Goal: Task Accomplishment & Management: Manage account settings

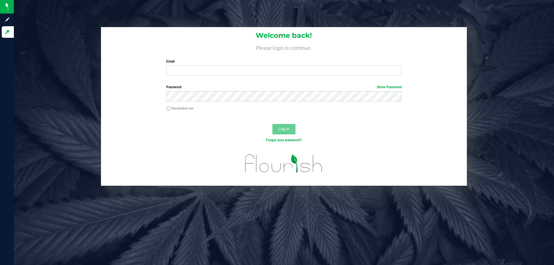
click at [195, 65] on div "Email Required Please format your email correctly." at bounding box center [284, 67] width 244 height 17
click at [195, 68] on input "Email" at bounding box center [283, 71] width 235 height 10
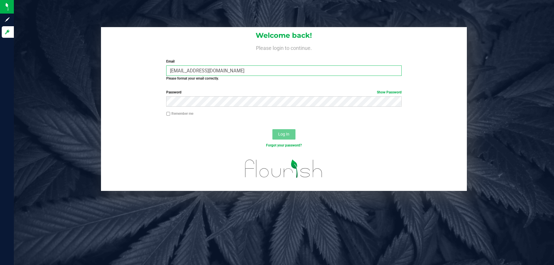
type input "relewis@liveparallel.com"
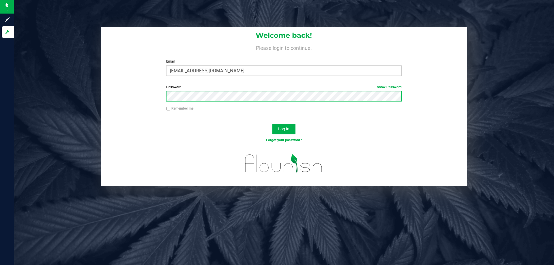
click at [273, 124] on button "Log In" at bounding box center [284, 129] width 23 height 10
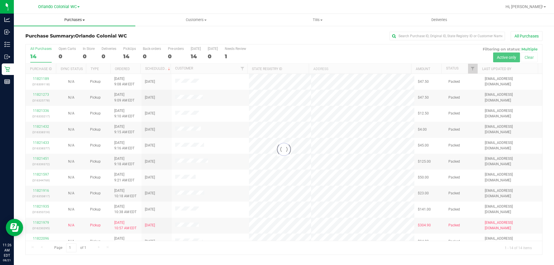
click at [76, 21] on span "Purchases" at bounding box center [75, 19] width 122 height 5
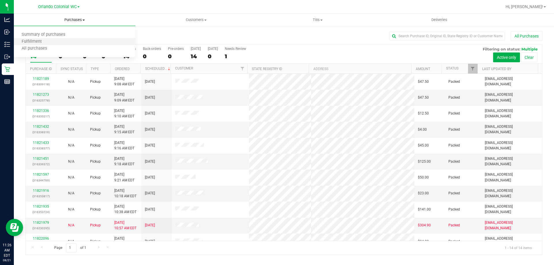
click at [69, 42] on li "Fulfillment" at bounding box center [75, 41] width 122 height 7
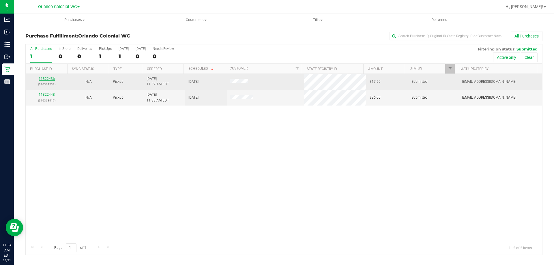
click at [52, 79] on link "11822436" at bounding box center [47, 79] width 16 height 4
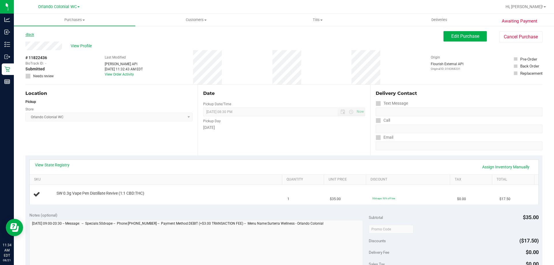
click at [31, 33] on link "Back" at bounding box center [29, 35] width 9 height 4
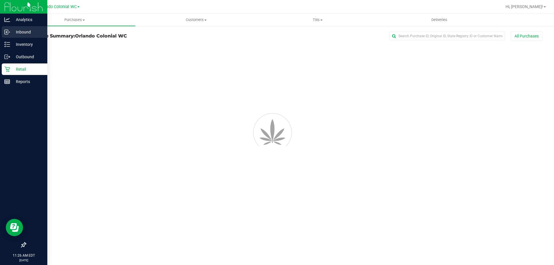
click at [11, 32] on p "Inbound" at bounding box center [27, 32] width 35 height 7
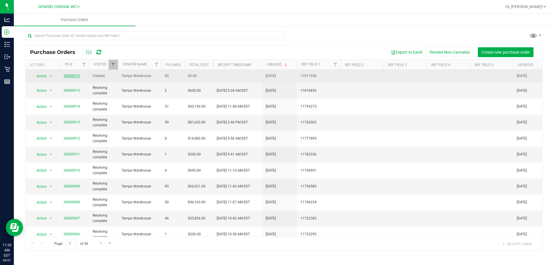
click at [69, 76] on link "00000916" at bounding box center [72, 76] width 16 height 4
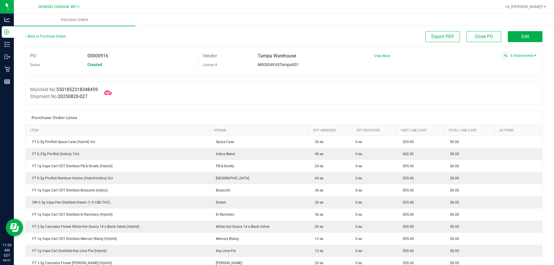
click at [111, 92] on icon at bounding box center [108, 93] width 8 height 4
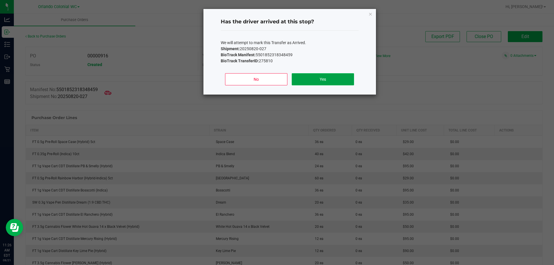
click at [295, 81] on button "Yes" at bounding box center [323, 79] width 62 height 12
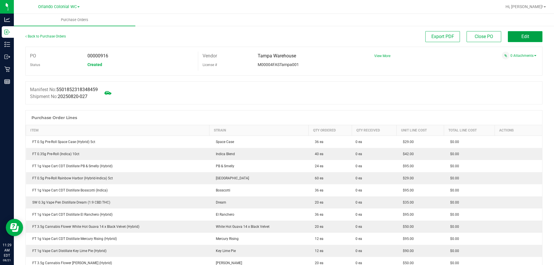
click at [522, 35] on span "Edit" at bounding box center [526, 36] width 8 height 5
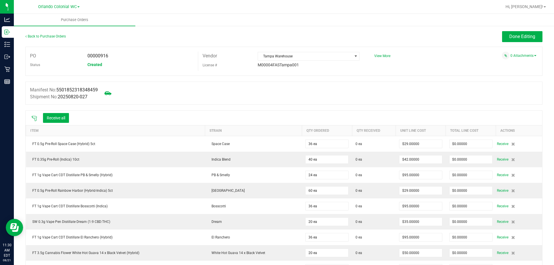
click at [37, 116] on icon at bounding box center [34, 119] width 6 height 6
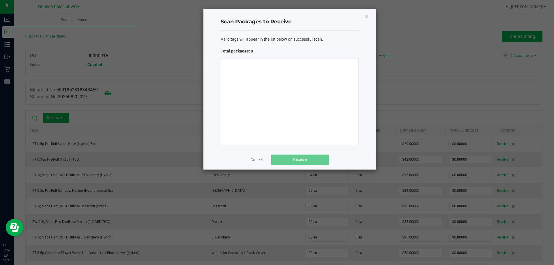
click at [231, 85] on div at bounding box center [290, 102] width 138 height 87
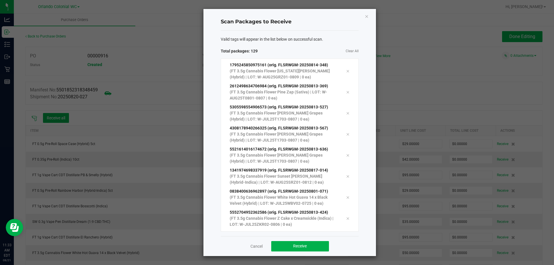
scroll to position [2566, 0]
drag, startPoint x: 286, startPoint y: 239, endPoint x: 287, endPoint y: 242, distance: 3.6
click at [286, 239] on div "Cancel Receive" at bounding box center [290, 246] width 138 height 20
click at [287, 242] on button "Receive" at bounding box center [300, 246] width 58 height 10
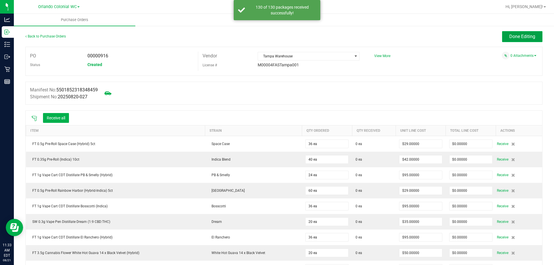
click at [526, 39] on button "Done Editing" at bounding box center [522, 36] width 40 height 11
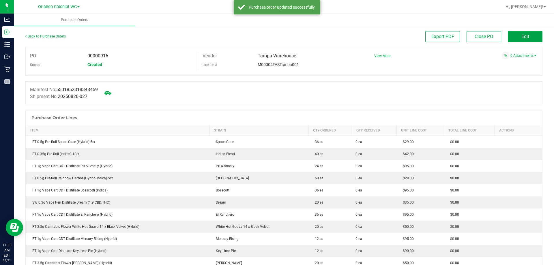
click at [514, 36] on button "Edit" at bounding box center [525, 36] width 35 height 11
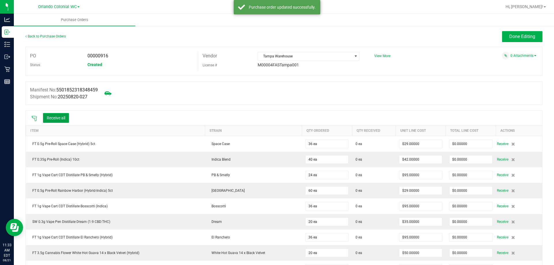
click at [62, 120] on button "Receive all" at bounding box center [56, 118] width 26 height 10
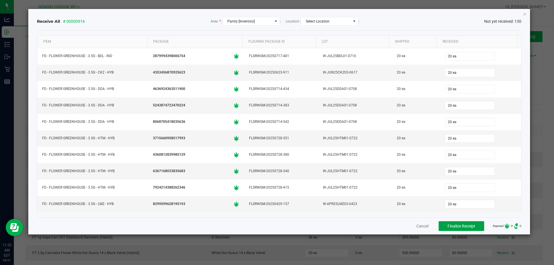
click at [457, 227] on span "Finalize Receipt" at bounding box center [462, 226] width 28 height 5
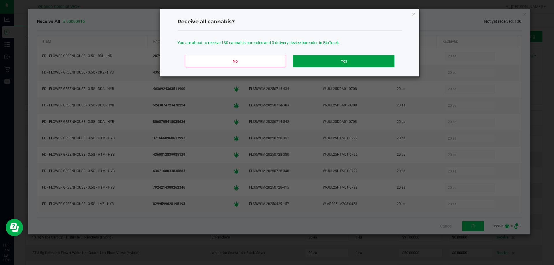
click at [313, 61] on button "Yes" at bounding box center [343, 61] width 101 height 12
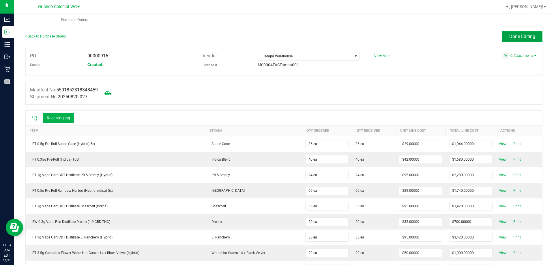
click at [524, 35] on span "Done Editing" at bounding box center [523, 36] width 26 height 5
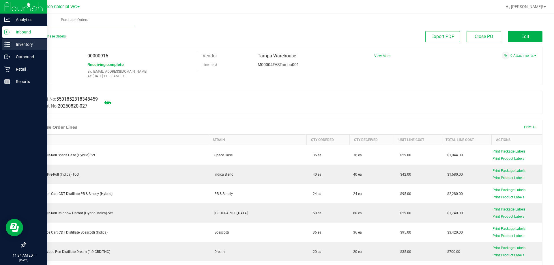
click at [12, 44] on p "Inventory" at bounding box center [27, 44] width 35 height 7
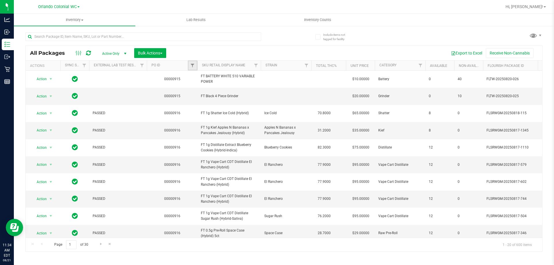
click at [191, 68] on link "Filter" at bounding box center [193, 66] width 10 height 10
type input "916"
click at [191, 87] on button "Filter" at bounding box center [205, 93] width 28 height 13
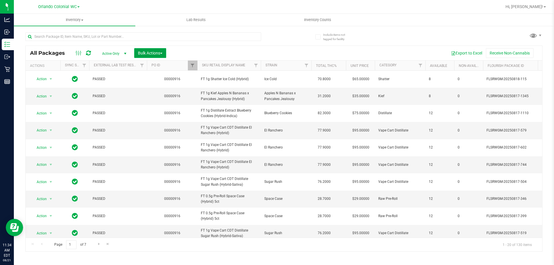
click at [165, 54] on button "Bulk Actions" at bounding box center [150, 53] width 32 height 10
click at [168, 107] on span "Lock/Unlock packages" at bounding box center [158, 108] width 40 height 5
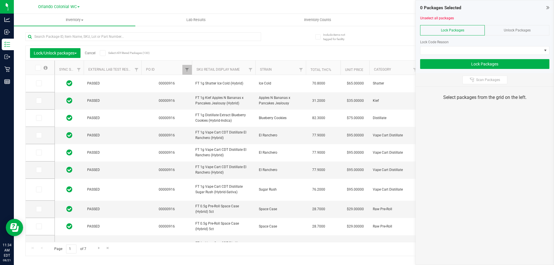
click at [106, 53] on span at bounding box center [103, 53] width 6 height 6
click at [0, 0] on input "Select All Filtered Packages (130)" at bounding box center [0, 0] width 0 height 0
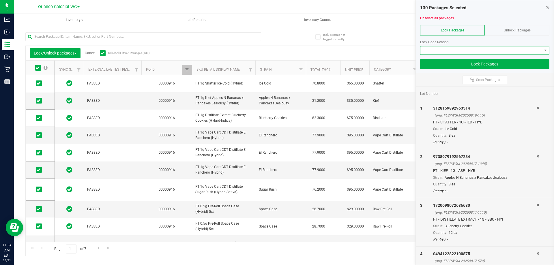
click at [443, 52] on span at bounding box center [482, 50] width 122 height 8
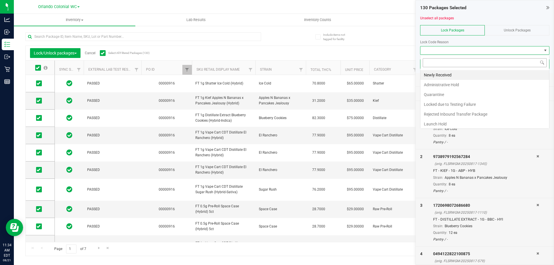
scroll to position [9, 129]
click at [451, 76] on li "Newly Received" at bounding box center [485, 75] width 129 height 10
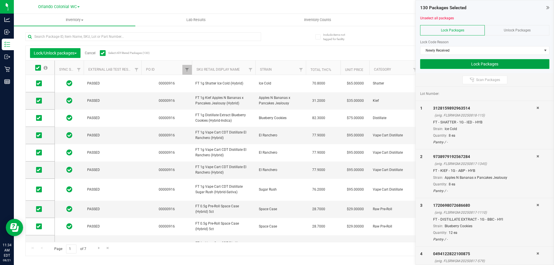
click at [460, 65] on button "Lock Packages" at bounding box center [484, 64] width 129 height 10
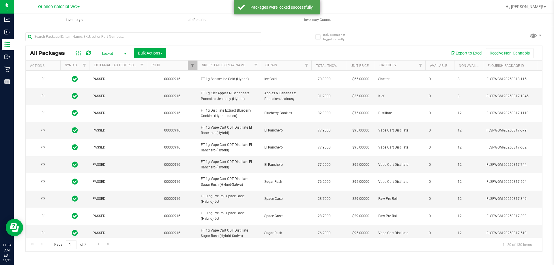
type input "2026-02-15"
click at [122, 51] on span "select" at bounding box center [125, 54] width 7 height 8
click at [119, 63] on li "Active Only" at bounding box center [112, 63] width 31 height 9
click at [193, 67] on span "Filter" at bounding box center [192, 65] width 5 height 5
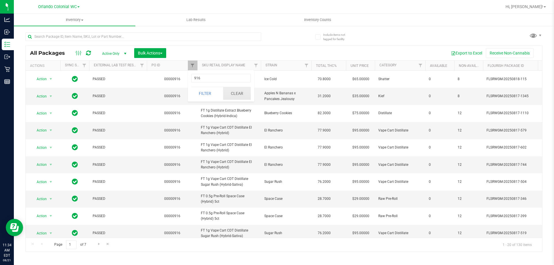
click at [240, 93] on button "Clear" at bounding box center [237, 93] width 28 height 13
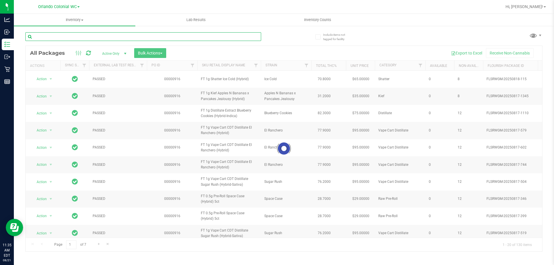
click at [128, 36] on input "text" at bounding box center [143, 36] width 236 height 9
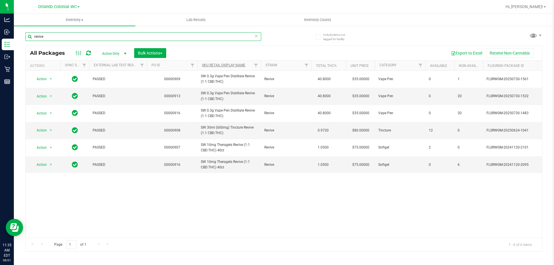
type input "revive"
click at [222, 64] on link "SKU Retail Display Name" at bounding box center [223, 65] width 43 height 4
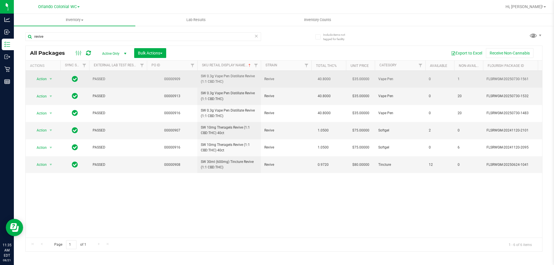
click at [217, 80] on span "SW 0.3g Vape Pen Distillate Revive (1:1 CBD:THC)" at bounding box center [229, 79] width 57 height 11
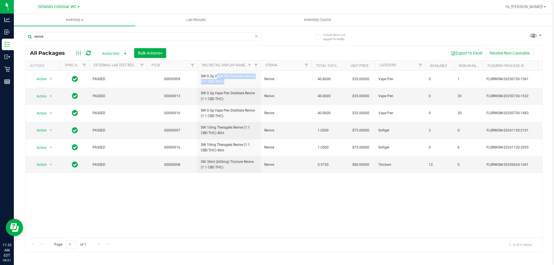
copy tr "SW 0.3g Vape Pen Distillate Revive (1:1 CBD:THC)"
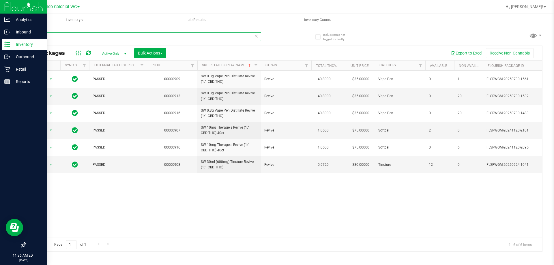
drag, startPoint x: 136, startPoint y: 38, endPoint x: 0, endPoint y: 5, distance: 140.3
click at [0, 5] on div "Analytics Inbound Inventory Outbound Retail Reports 11:36 AM EDT 08/21/2025 08/…" at bounding box center [277, 132] width 554 height 265
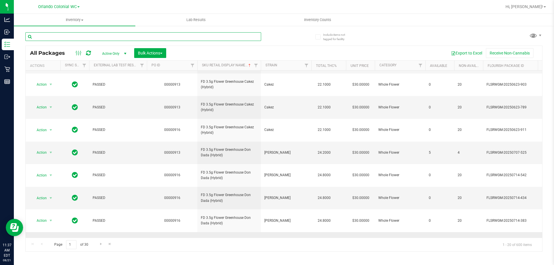
scroll to position [180, 0]
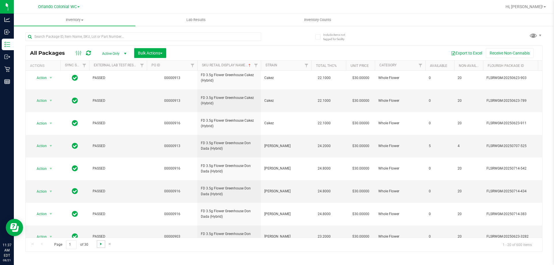
click at [99, 245] on span "Go to the next page" at bounding box center [101, 244] width 5 height 5
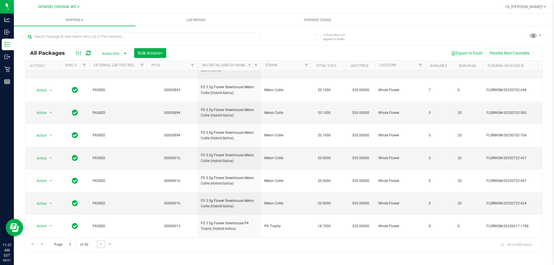
scroll to position [180, 0]
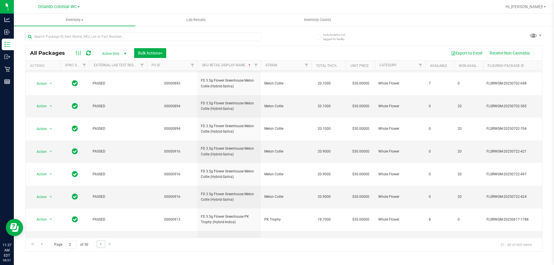
click at [98, 247] on link "Go to the next page" at bounding box center [101, 244] width 8 height 8
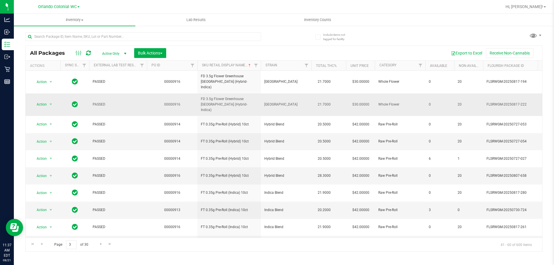
click at [229, 94] on td "FD 3.5g Flower Greenhouse Rainbow Harbor (Hybrid-Indica)" at bounding box center [229, 105] width 64 height 23
click at [230, 94] on td "FD 3.5g Flower Greenhouse Rainbow Harbor (Hybrid-Indica)" at bounding box center [229, 105] width 64 height 23
copy tr "FD 3.5g Flower Greenhouse Rainbow Harbor (Hybrid-Indica)"
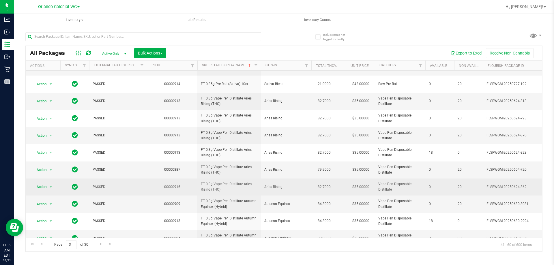
scroll to position [180, 0]
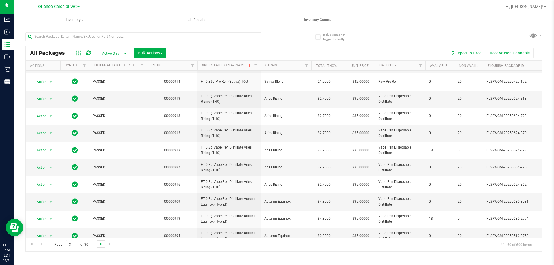
click at [99, 245] on span "Go to the next page" at bounding box center [101, 244] width 5 height 5
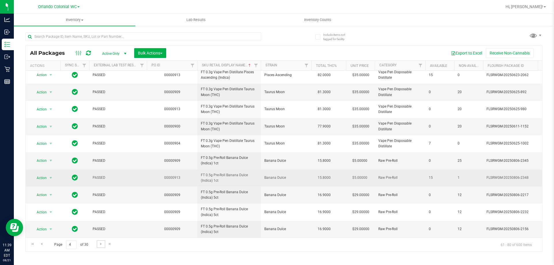
scroll to position [180, 0]
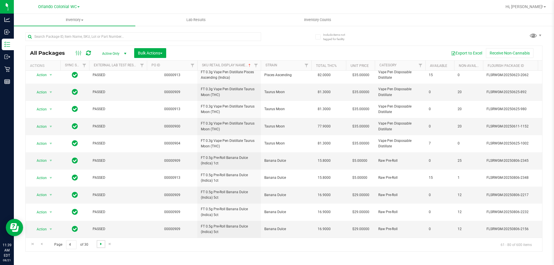
click at [100, 244] on span "Go to the next page" at bounding box center [101, 244] width 5 height 5
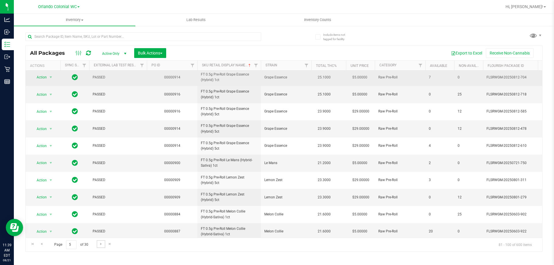
scroll to position [180, 0]
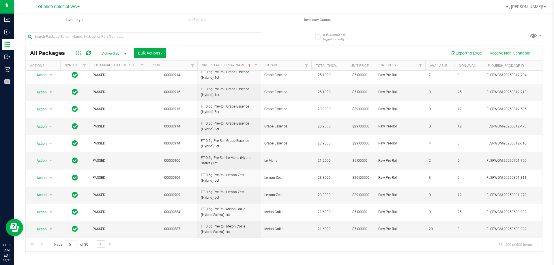
click at [102, 247] on link "Go to the next page" at bounding box center [101, 244] width 8 height 8
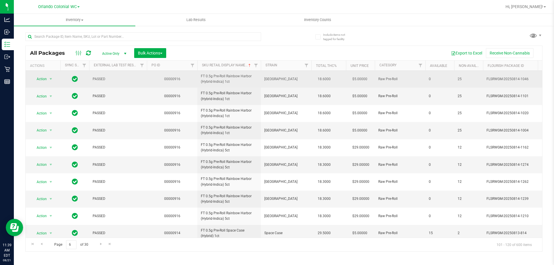
click at [229, 71] on td "FT 0.5g Pre-Roll Rainbow Harbor (Hybrid-Indica) 1ct" at bounding box center [229, 79] width 64 height 17
click at [229, 78] on span "FT 0.5g Pre-Roll Rainbow Harbor (Hybrid-Indica) 1ct" at bounding box center [229, 79] width 57 height 11
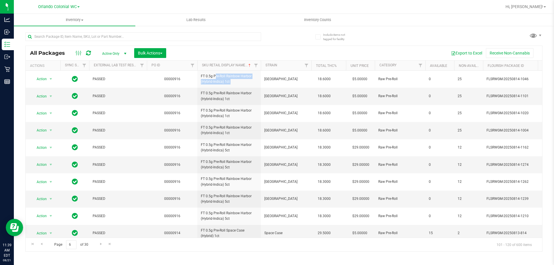
copy tr "FT 0.5g Pre-Roll Rainbow Harbor (Hybrid-Indica) 1ct"
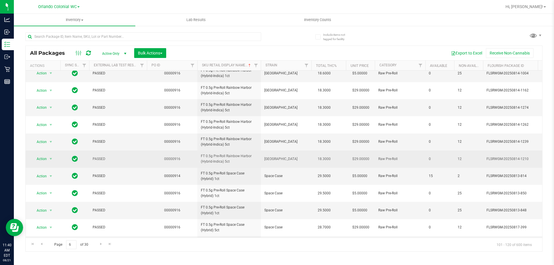
scroll to position [58, 0]
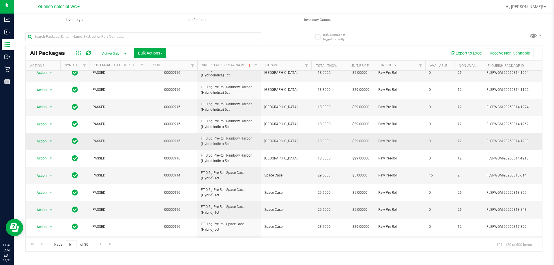
click at [226, 148] on td "FT 0.5g Pre-Roll Rainbow Harbor (Hybrid-Indica) 5ct" at bounding box center [229, 141] width 64 height 17
click at [225, 148] on td "FT 0.5g Pre-Roll Rainbow Harbor (Hybrid-Indica) 5ct" at bounding box center [229, 141] width 64 height 17
click at [224, 145] on span "FT 0.5g Pre-Roll Rainbow Harbor (Hybrid-Indica) 5ct" at bounding box center [229, 141] width 57 height 11
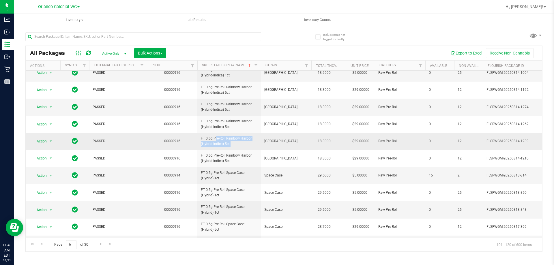
click at [224, 145] on span "FT 0.5g Pre-Roll Rainbow Harbor (Hybrid-Indica) 5ct" at bounding box center [229, 141] width 57 height 11
copy tr "FT 0.5g Pre-Roll Rainbow Harbor (Hybrid-Indica) 5ct"
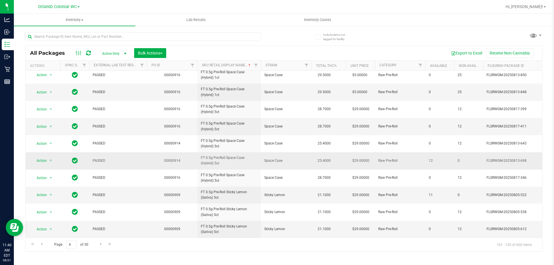
scroll to position [180, 0]
click at [99, 244] on span "Go to the next page" at bounding box center [101, 244] width 5 height 5
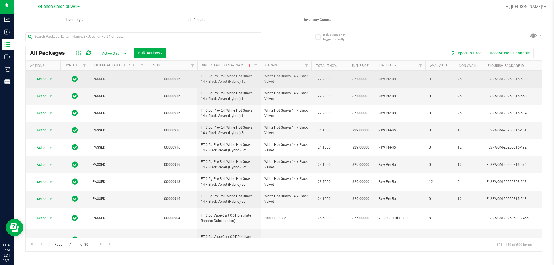
click at [235, 77] on span "FT 0.5g Pre-Roll White Hot Guava 14 x Black Velvet (Hybrid) 1ct" at bounding box center [229, 79] width 57 height 11
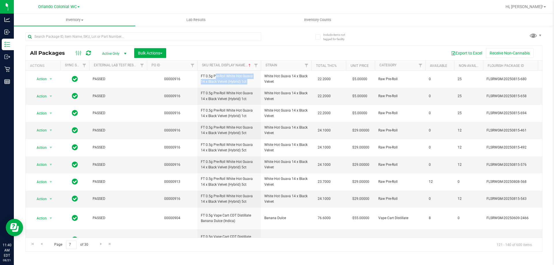
copy tr "FT 0.5g Pre-Roll White Hot Guava 14 x Black Velvet (Hybrid) 1ct"
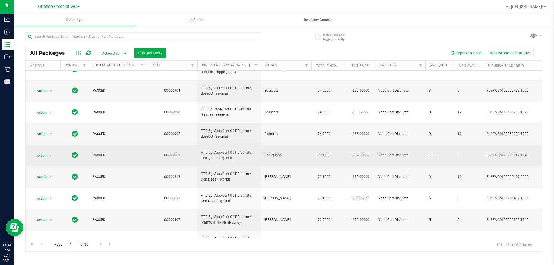
scroll to position [233, 0]
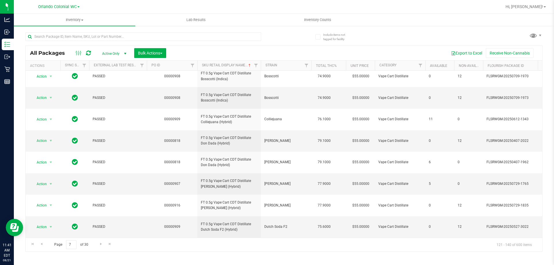
click at [96, 246] on div "Page 7 of 30 121 - 140 of 600 items" at bounding box center [284, 245] width 517 height 14
click at [97, 245] on link "Go to the next page" at bounding box center [101, 244] width 8 height 8
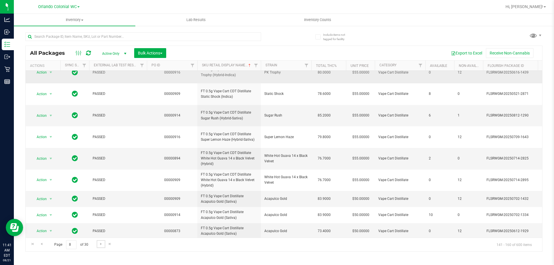
scroll to position [231, 0]
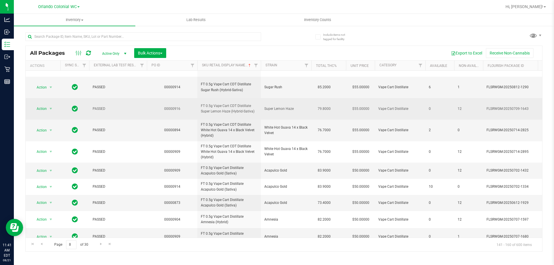
click at [234, 106] on span "FT 0.5g Vape Cart CDT Distillate Super Lemon Haze (Hybrid-Sativa)" at bounding box center [229, 108] width 57 height 11
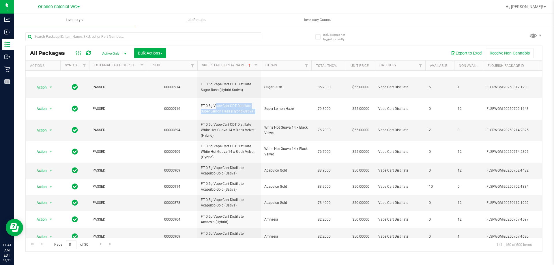
copy tr "FT 0.5g Vape Cart CDT Distillate Super Lemon Haze (Hybrid-Sativa)"
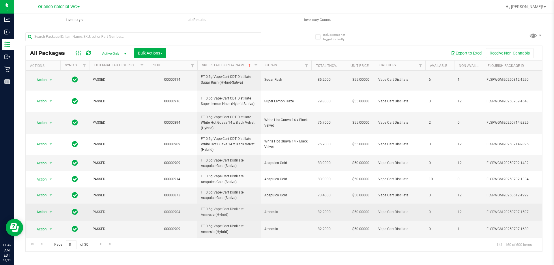
click at [221, 208] on span "FT 0.5g Vape Cart Distillate Amnesia (Hybrid)" at bounding box center [229, 212] width 57 height 11
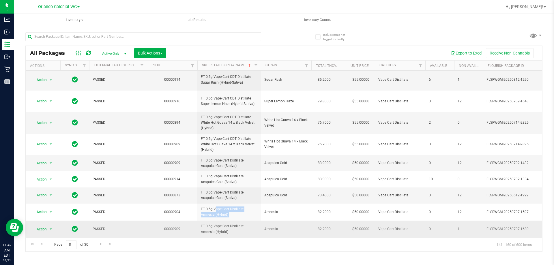
copy tr "FT 0.5g Vape Cart Distillate Amnesia (Hybrid)"
click at [98, 246] on link "Go to the next page" at bounding box center [101, 244] width 8 height 8
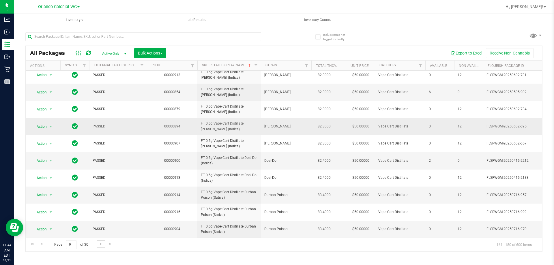
scroll to position [180, 0]
click at [99, 244] on span "Go to the next page" at bounding box center [101, 244] width 5 height 5
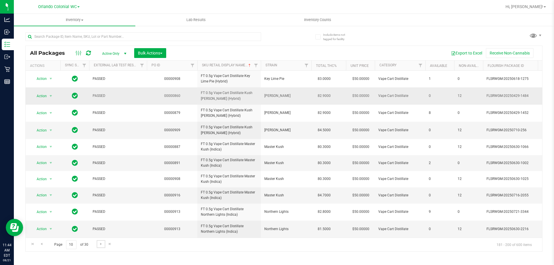
scroll to position [176, 0]
click at [102, 242] on span "Go to the next page" at bounding box center [101, 244] width 5 height 5
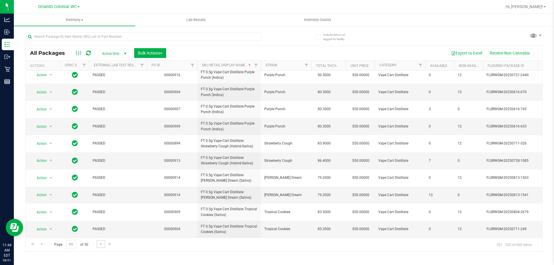
scroll to position [179, 0]
click at [98, 245] on link "Go to the next page" at bounding box center [101, 244] width 8 height 8
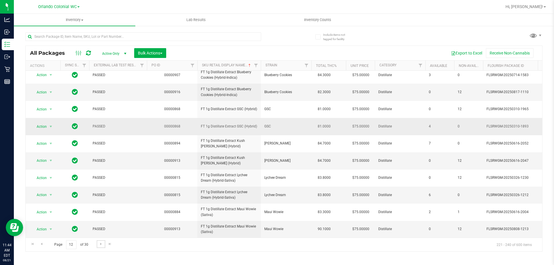
scroll to position [180, 0]
click at [104, 242] on link "Go to the next page" at bounding box center [101, 244] width 8 height 8
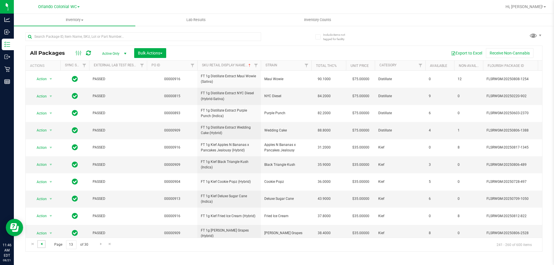
click at [43, 242] on span "Go to the previous page" at bounding box center [41, 244] width 5 height 5
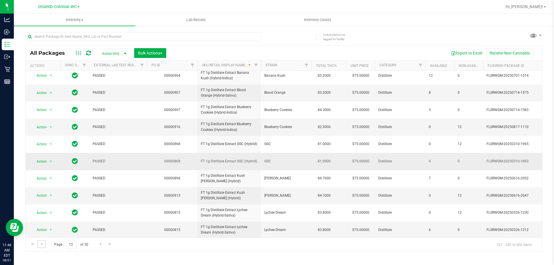
scroll to position [180, 0]
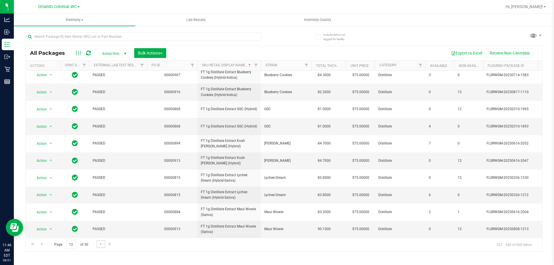
click at [100, 247] on link "Go to the next page" at bounding box center [101, 244] width 8 height 8
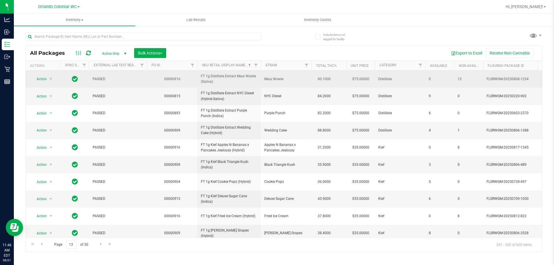
click at [238, 75] on span "FT 1g Distillate Extract Maui Wowie (Sativa)" at bounding box center [229, 79] width 57 height 11
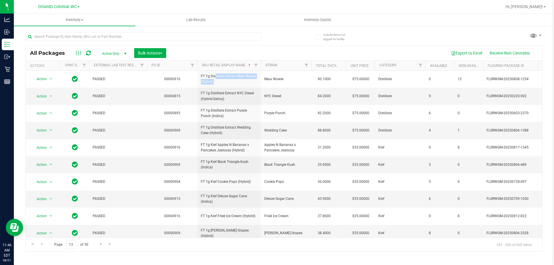
copy tr "FT 1g Distillate Extract Maui Wowie (Sativa)"
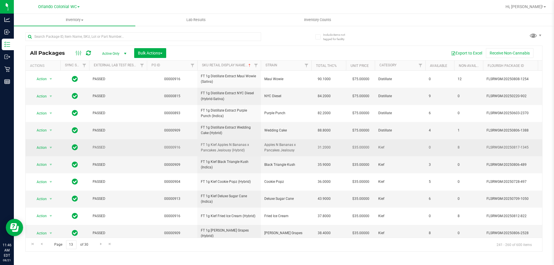
click at [231, 147] on span "FT 1g Kief Apples N Bananas x Pancakes Jealousy (Hybrid)" at bounding box center [229, 147] width 57 height 11
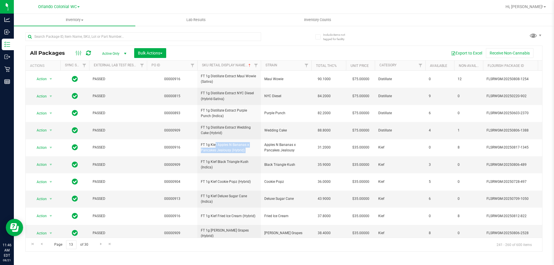
copy tr "FT 1g Kief Apples N Bananas x Pancakes Jealousy (Hybrid)"
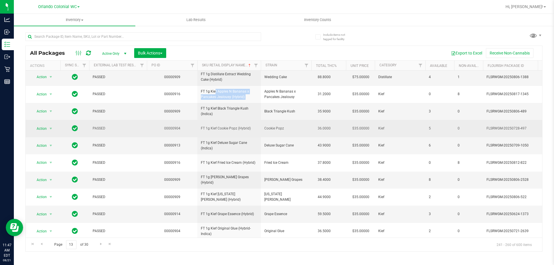
scroll to position [58, 0]
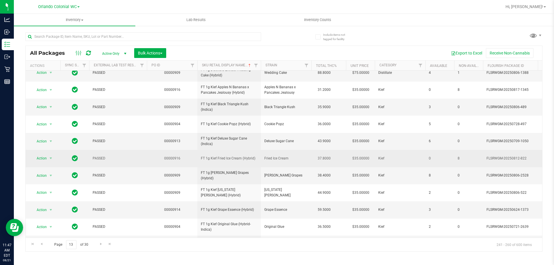
click at [225, 159] on span "FT 1g Kief Fried Ice Cream (Hybrid)" at bounding box center [229, 158] width 57 height 5
click at [226, 158] on span "FT 1g Kief Fried Ice Cream (Hybrid)" at bounding box center [229, 158] width 57 height 5
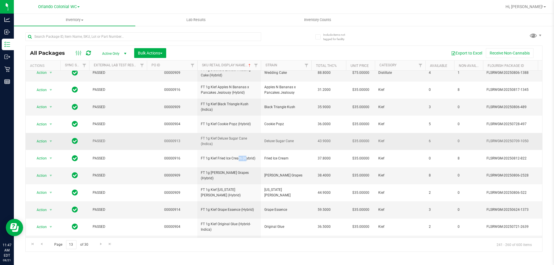
drag, startPoint x: 226, startPoint y: 158, endPoint x: 214, endPoint y: 133, distance: 28.4
click at [227, 158] on span "FT 1g Kief Fried Ice Cream (Hybrid)" at bounding box center [229, 158] width 57 height 5
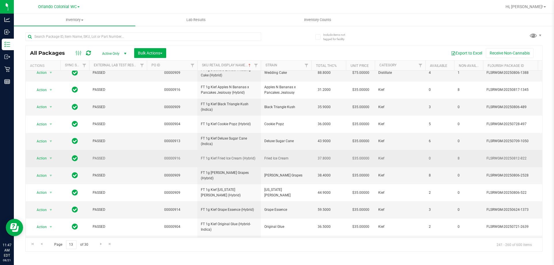
click at [238, 159] on span "FT 1g Kief Fried Ice Cream (Hybrid)" at bounding box center [229, 158] width 57 height 5
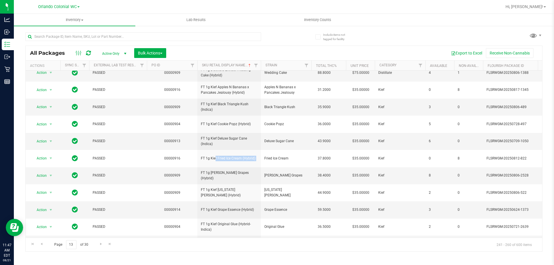
copy tr "FT 1g Kief Fried Ice Cream (Hybrid)"
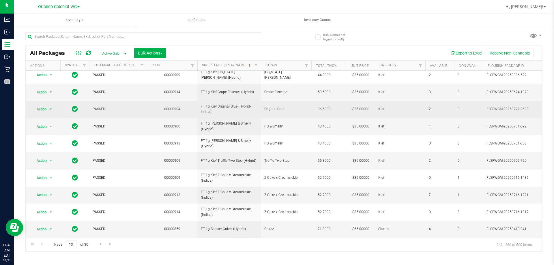
scroll to position [180, 0]
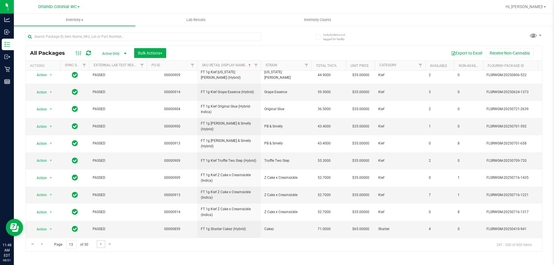
click at [98, 241] on link "Go to the next page" at bounding box center [101, 244] width 8 height 8
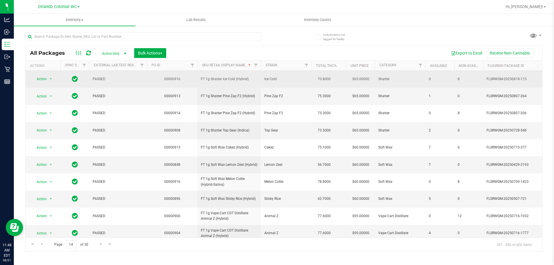
click at [217, 79] on span "FT 1g Shatter Ice Cold (Hybrid)" at bounding box center [229, 78] width 57 height 5
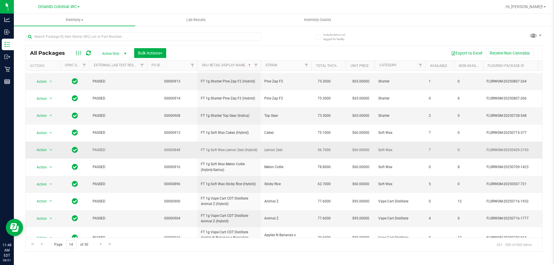
scroll to position [29, 0]
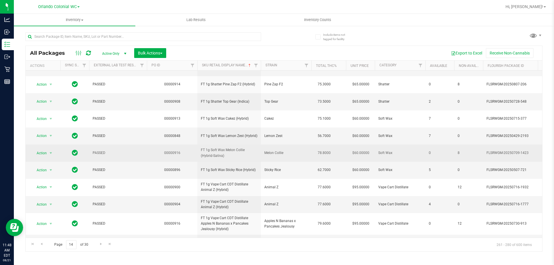
click at [238, 148] on span "FT 1g Soft Wax Melon Collie (Hybrid-Sativa)" at bounding box center [229, 153] width 57 height 11
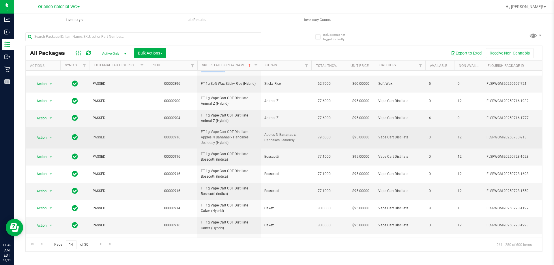
scroll to position [115, 0]
click at [226, 144] on span "FT 1g Vape Cart CDT Distillate Apples N Bananas x Pancakes Jealousy (Hybrid)" at bounding box center [229, 137] width 57 height 17
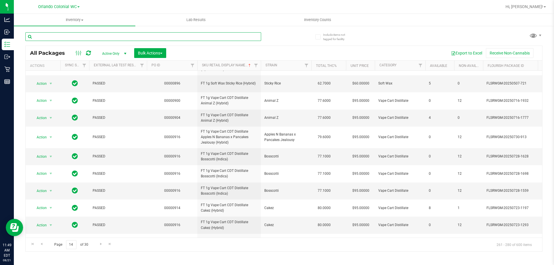
click at [147, 38] on input "text" at bounding box center [143, 36] width 236 height 9
paste input "FT 1g Vape Cart CDT Distillate Apples N Bananas x Pancakes Jealousy (Hybrid)"
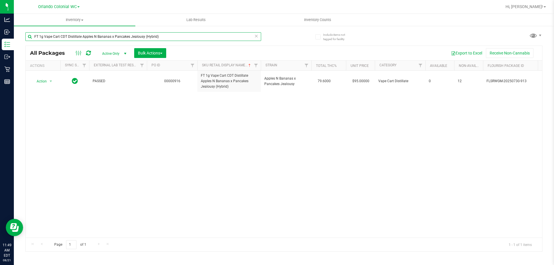
type input "FT 1g Vape Cart CDT Distillate Apples N Bananas x Pancakes Jealousy (Hybrid)"
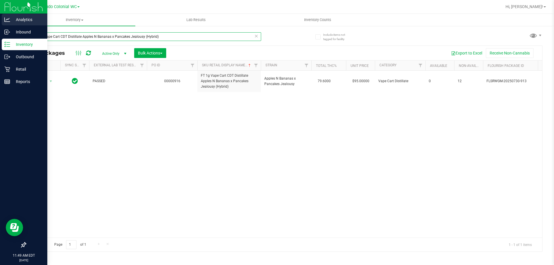
drag, startPoint x: 172, startPoint y: 39, endPoint x: 0, endPoint y: 14, distance: 173.5
click at [0, 14] on div "Analytics Inbound Inventory Outbound Retail Reports 11:49 AM EDT 08/21/2025 08/…" at bounding box center [277, 132] width 554 height 265
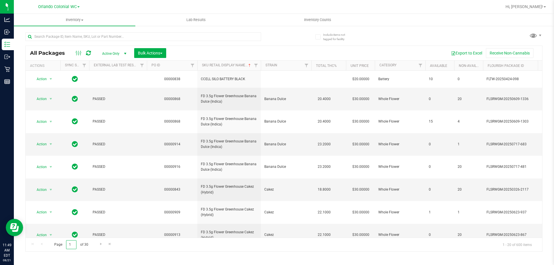
drag, startPoint x: 74, startPoint y: 243, endPoint x: 37, endPoint y: 243, distance: 37.2
click at [38, 243] on div "Page 1 of 30 1 - 20 of 600 items" at bounding box center [284, 245] width 517 height 14
type input "12"
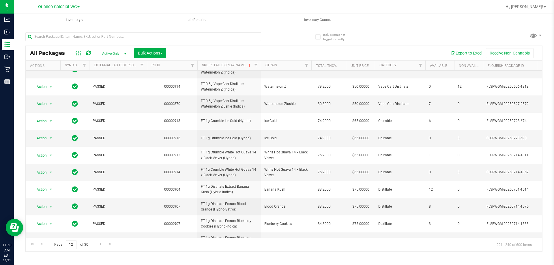
scroll to position [180, 0]
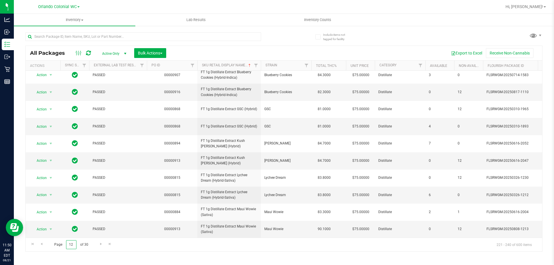
drag, startPoint x: 74, startPoint y: 242, endPoint x: 25, endPoint y: 239, distance: 48.3
click at [44, 242] on div "Page 12 of 30 221 - 240 of 600 items" at bounding box center [284, 245] width 517 height 14
type input "15"
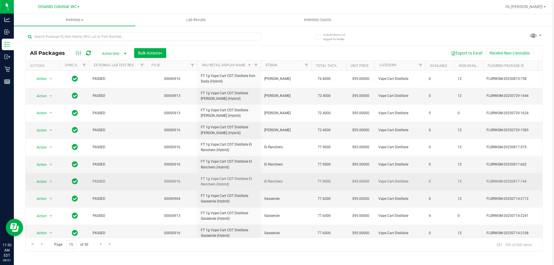
scroll to position [197, 0]
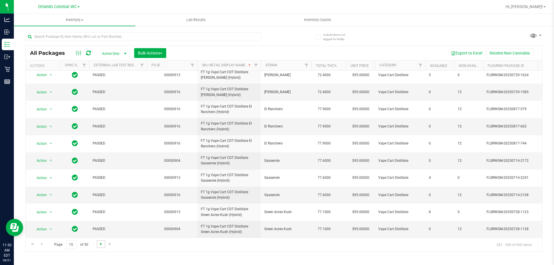
click at [102, 245] on span "Go to the next page" at bounding box center [101, 244] width 5 height 5
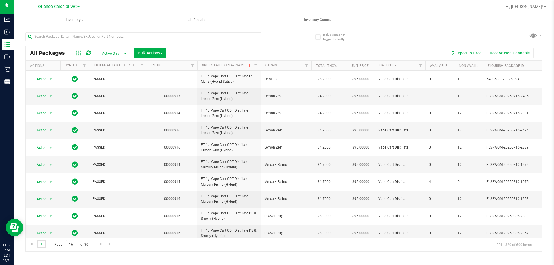
click at [41, 245] on span "Go to the previous page" at bounding box center [41, 244] width 5 height 5
click at [44, 244] on span "Go to the previous page" at bounding box center [41, 244] width 5 height 5
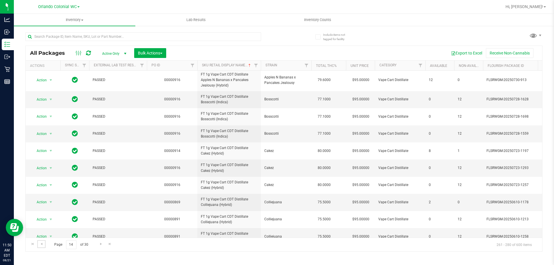
scroll to position [173, 0]
click at [226, 139] on span "FT 1g Vape Cart CDT Distillate Bosscotti (Indica)" at bounding box center [229, 133] width 57 height 11
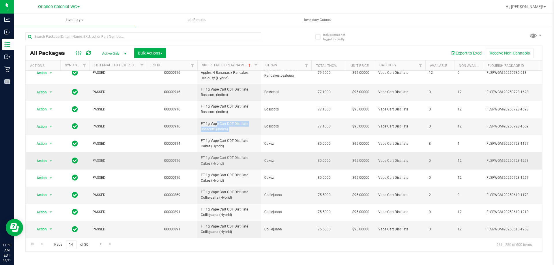
scroll to position [206, 0]
click at [97, 247] on link "Go to the next page" at bounding box center [101, 244] width 8 height 8
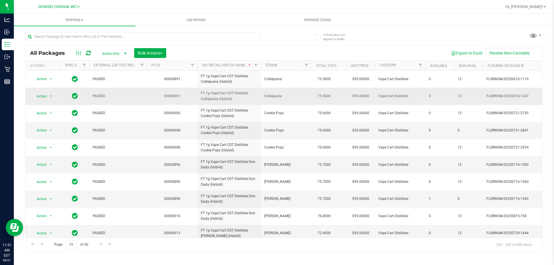
click at [235, 98] on span "FT 1g Vape Cart CDT Distillate Colliejuana (Hybrid)" at bounding box center [229, 96] width 57 height 11
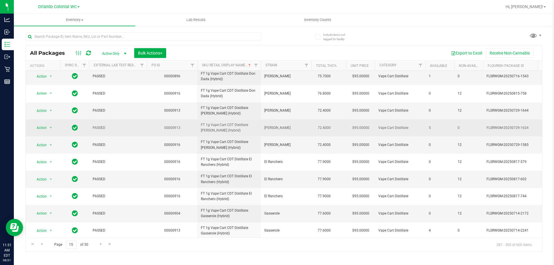
scroll to position [173, 0]
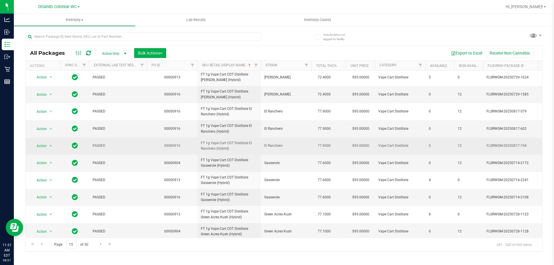
click at [213, 152] on span "FT 1g Vape Cart CDT Distillate El Ranchero (Hybrid)" at bounding box center [229, 146] width 57 height 11
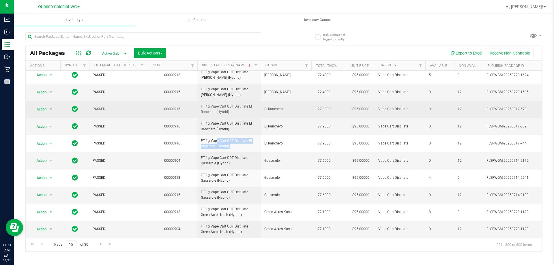
scroll to position [197, 0]
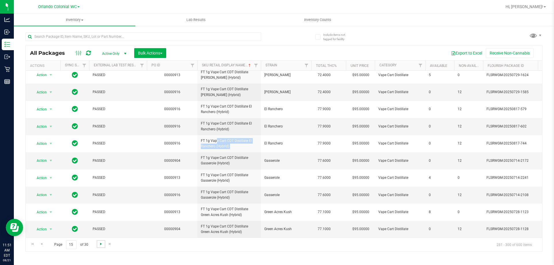
click at [99, 243] on span "Go to the next page" at bounding box center [101, 244] width 5 height 5
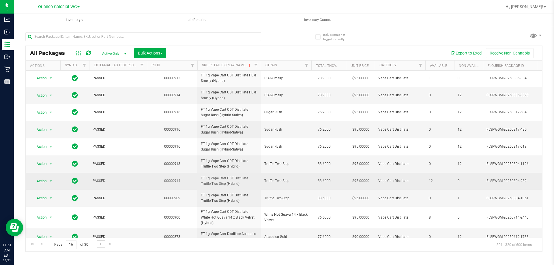
scroll to position [202, 0]
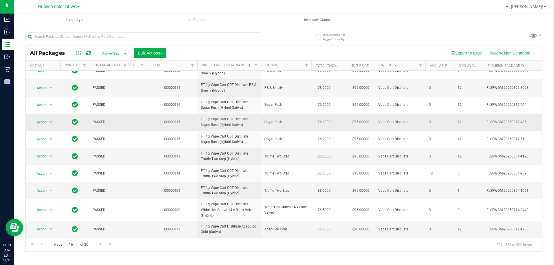
click at [242, 128] on span "FT 1g Vape Cart CDT Distillate Sugar Rush (Hybrid-Sativa)" at bounding box center [229, 122] width 57 height 11
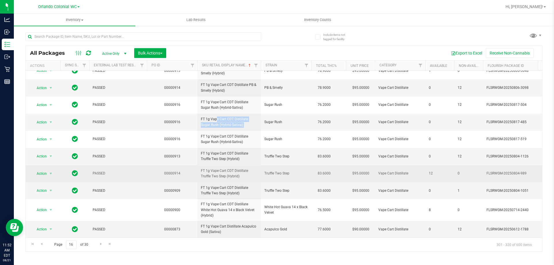
scroll to position [233, 0]
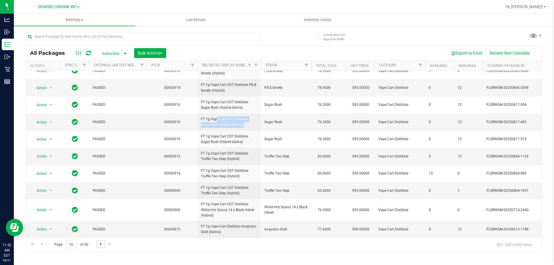
click at [100, 246] on span "Go to the next page" at bounding box center [101, 244] width 5 height 5
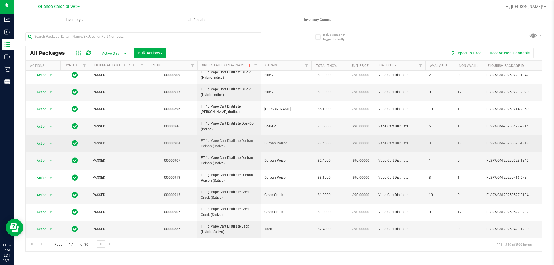
scroll to position [180, 0]
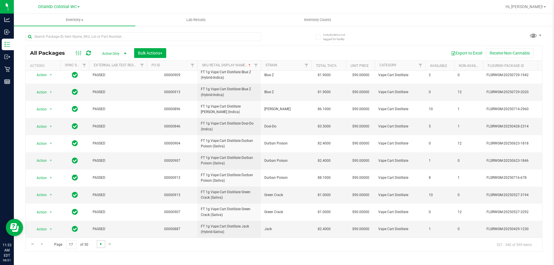
click at [99, 246] on span "Go to the next page" at bounding box center [101, 244] width 5 height 5
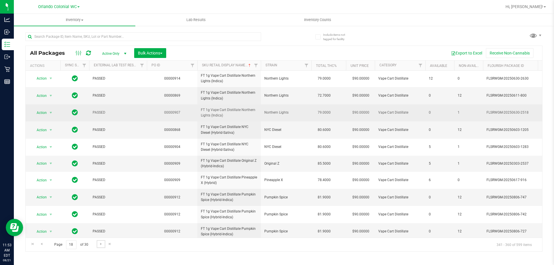
scroll to position [179, 0]
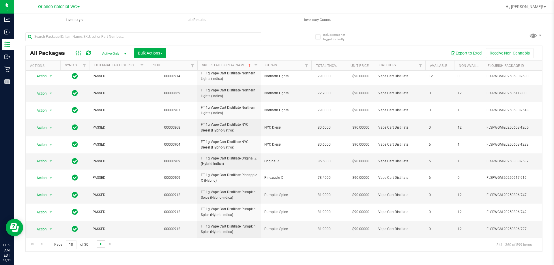
click at [100, 245] on span "Go to the next page" at bounding box center [101, 244] width 5 height 5
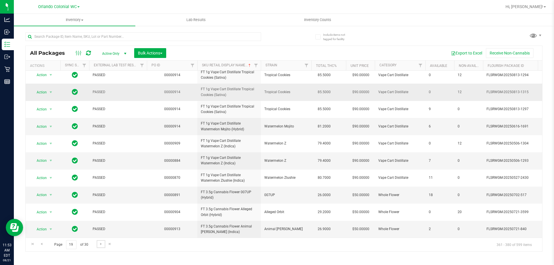
scroll to position [180, 0]
click at [103, 243] on link "Go to the next page" at bounding box center [101, 244] width 8 height 8
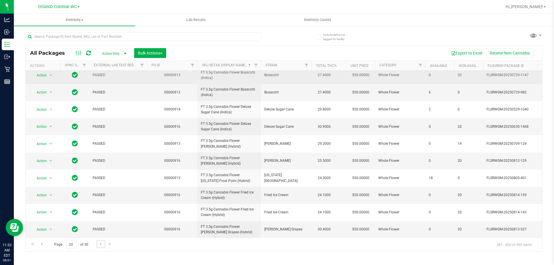
scroll to position [144, 0]
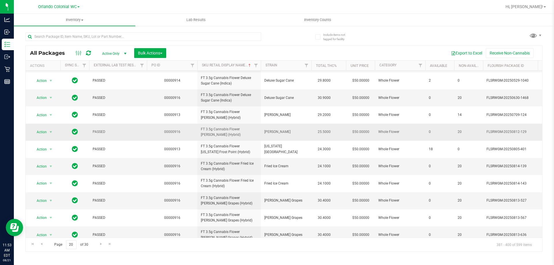
click at [231, 134] on span "FT 3.5g Cannabis Flower [PERSON_NAME] (Hybrid)" at bounding box center [229, 132] width 57 height 11
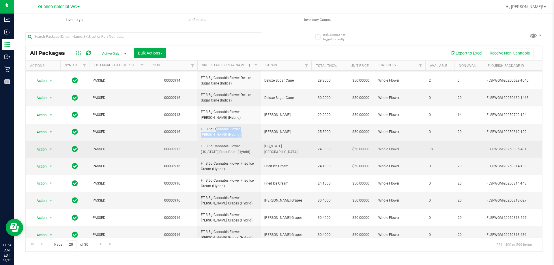
scroll to position [173, 0]
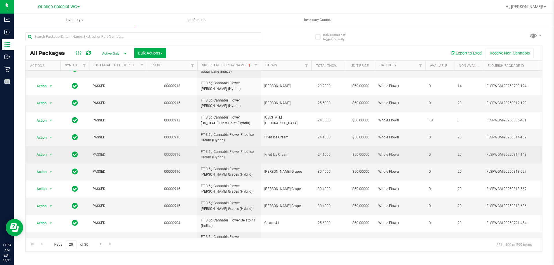
click at [228, 157] on span "FT 3.5g Cannabis Flower Fried Ice Cream (Hybrid)" at bounding box center [229, 154] width 57 height 11
click at [228, 156] on span "FT 3.5g Cannabis Flower Fried Ice Cream (Hybrid)" at bounding box center [229, 154] width 57 height 11
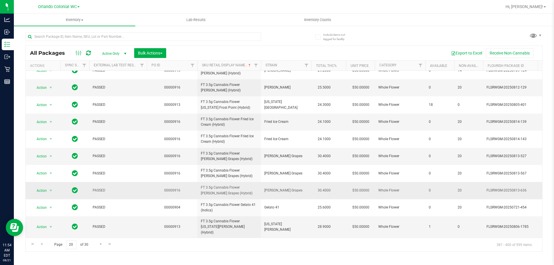
click at [239, 192] on span "FT 3.5g Cannabis Flower Gaspar's Grapes (Hybrid)" at bounding box center [229, 190] width 57 height 11
click at [99, 240] on link "Go to the next page" at bounding box center [101, 244] width 8 height 8
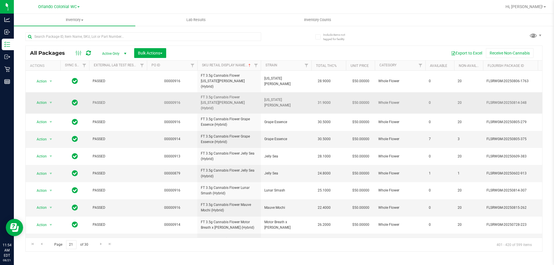
click at [215, 95] on span "FT 3.5g Cannabis Flower Georgia Runtz (Hybrid)" at bounding box center [229, 103] width 57 height 17
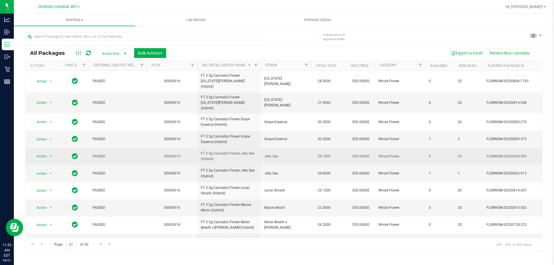
click at [224, 151] on span "FT 3.5g Cannabis Flower Jelly Sea (Hybrid)" at bounding box center [229, 156] width 57 height 11
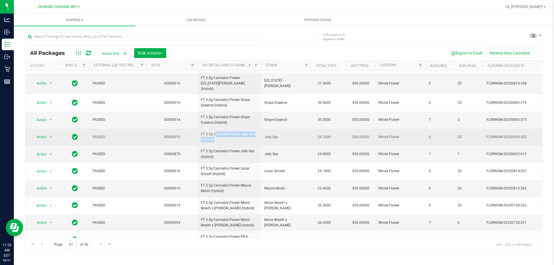
scroll to position [29, 0]
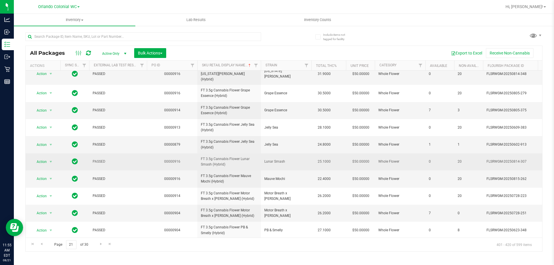
click at [223, 156] on span "FT 3.5g Cannabis Flower Lunar Smash (Hybrid)" at bounding box center [229, 161] width 57 height 11
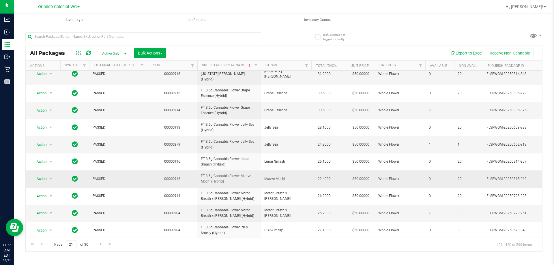
click at [215, 176] on td "FT 3.5g Cannabis Flower Mauve Mochi (Hybrid)" at bounding box center [229, 179] width 64 height 17
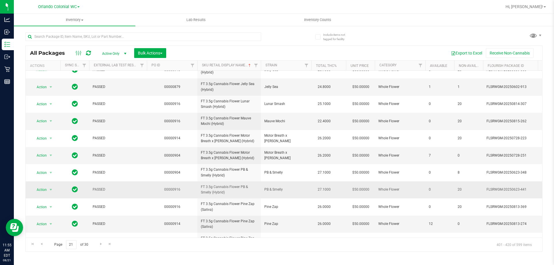
click at [224, 184] on span "FT 3.5g Cannabis Flower PB & Smelly (Hybrid)" at bounding box center [229, 189] width 57 height 11
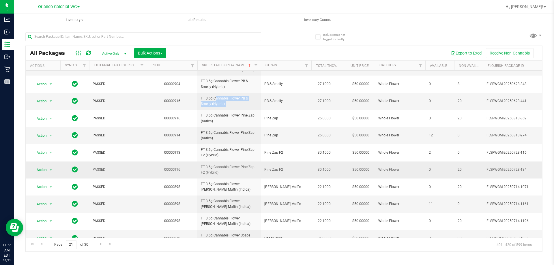
scroll to position [180, 0]
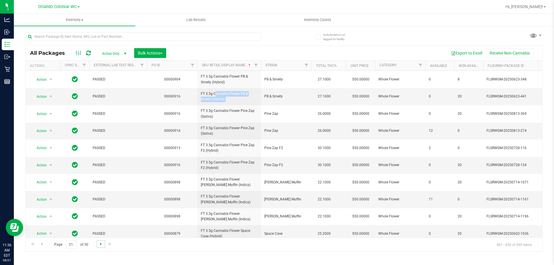
click at [100, 242] on span "Go to the next page" at bounding box center [101, 244] width 5 height 5
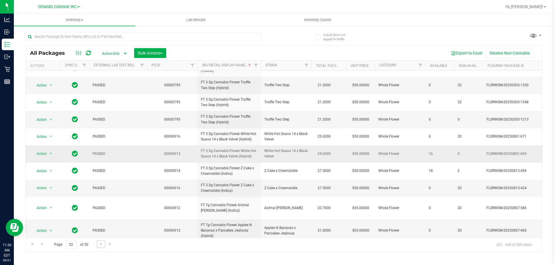
scroll to position [184, 0]
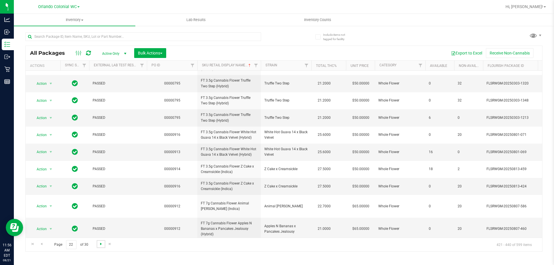
click at [101, 245] on span "Go to the next page" at bounding box center [101, 244] width 5 height 5
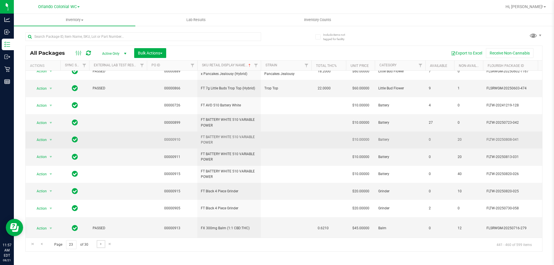
scroll to position [180, 0]
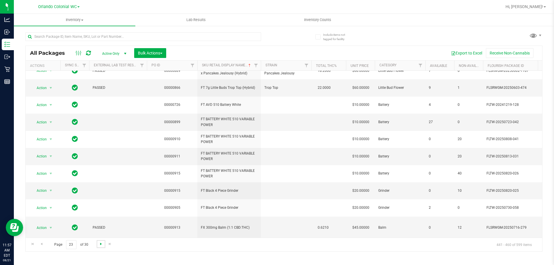
click at [100, 245] on span "Go to the next page" at bounding box center [101, 244] width 5 height 5
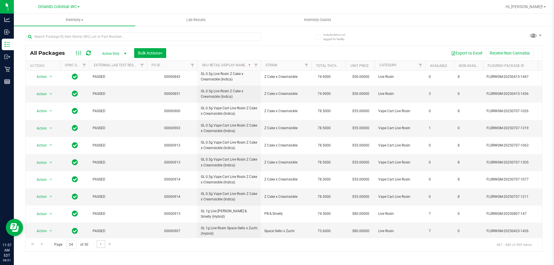
scroll to position [180, 0]
click at [99, 245] on span "Go to the next page" at bounding box center [101, 244] width 5 height 5
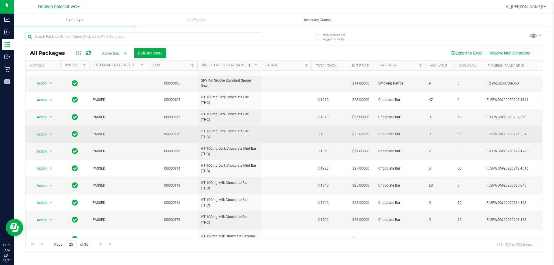
scroll to position [224, 0]
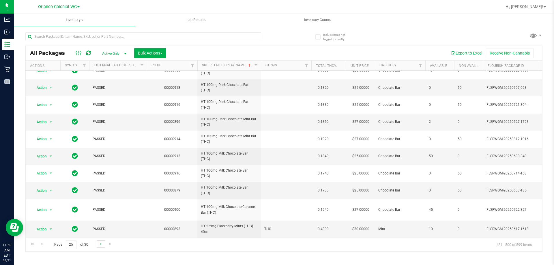
click at [97, 243] on link "Go to the next page" at bounding box center [101, 244] width 8 height 8
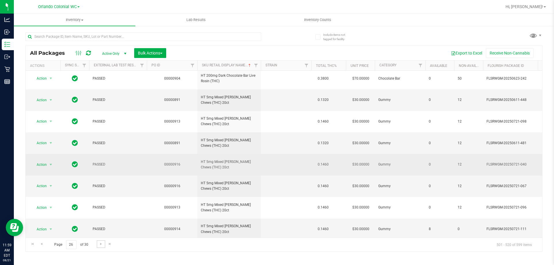
scroll to position [189, 0]
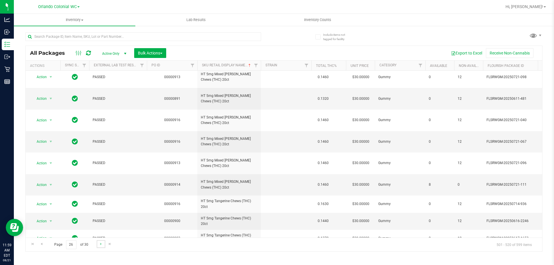
click at [98, 247] on link "Go to the next page" at bounding box center [101, 244] width 8 height 8
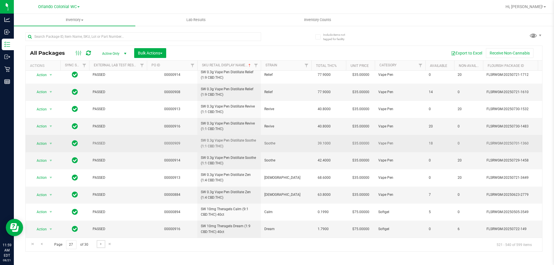
scroll to position [201, 0]
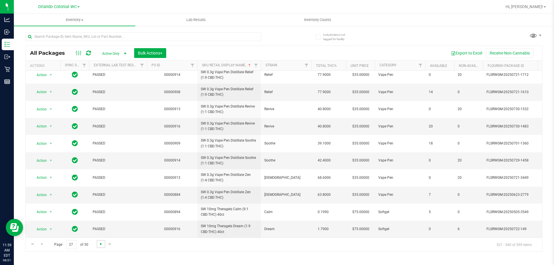
click at [100, 242] on span "Go to the next page" at bounding box center [101, 244] width 5 height 5
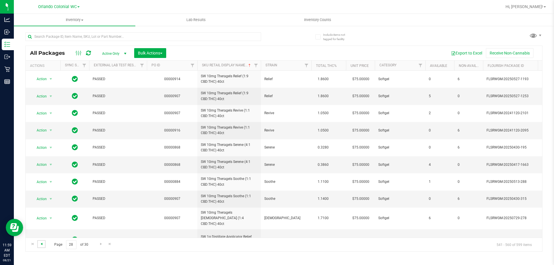
click at [41, 245] on span "Go to the previous page" at bounding box center [41, 244] width 5 height 5
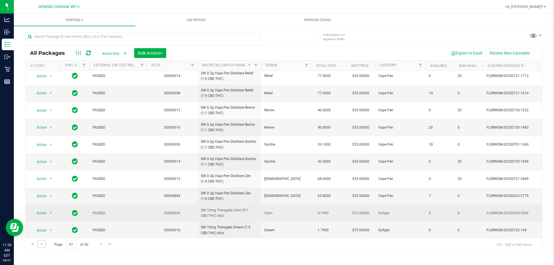
scroll to position [201, 0]
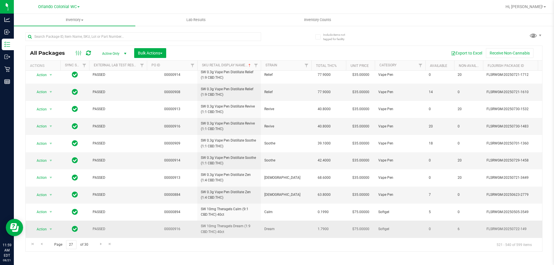
click at [221, 230] on span "SW 10mg Theragels Dream (1:9 CBD:THC) 40ct" at bounding box center [229, 229] width 57 height 11
click at [100, 243] on span "Go to the next page" at bounding box center [101, 244] width 5 height 5
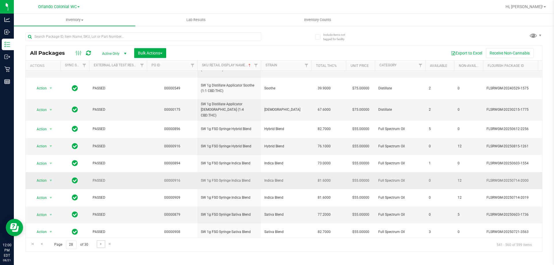
scroll to position [193, 0]
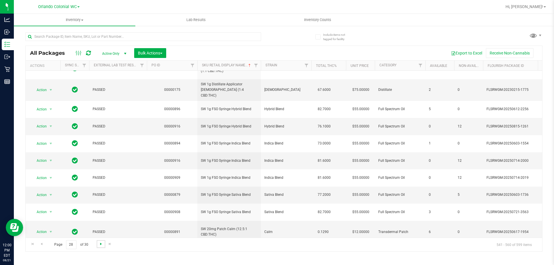
click at [102, 244] on span "Go to the next page" at bounding box center [101, 244] width 5 height 5
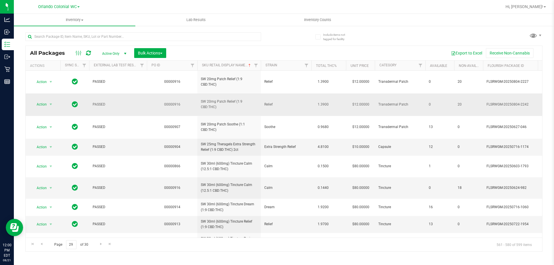
click at [232, 99] on span "SW 20mg Patch Relief (1:9 CBD:THC)" at bounding box center [229, 104] width 57 height 11
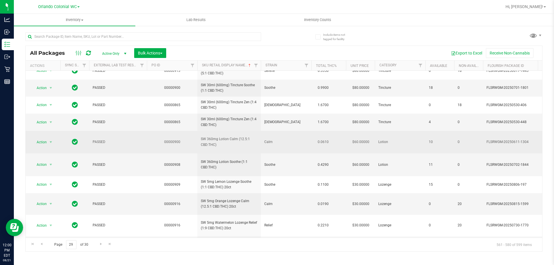
scroll to position [206, 0]
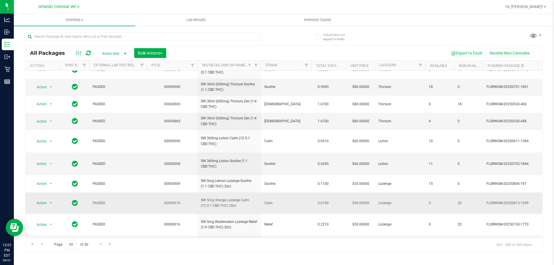
click at [214, 198] on span "SW 5mg Orange Lozenge Calm (12.5:1 CBD:THC) 20ct" at bounding box center [229, 203] width 57 height 11
click at [101, 243] on span "Go to the next page" at bounding box center [101, 244] width 5 height 5
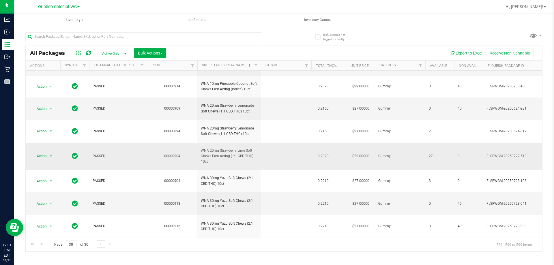
scroll to position [261, 0]
click at [152, 35] on input "text" at bounding box center [143, 36] width 236 height 9
type input "pbs"
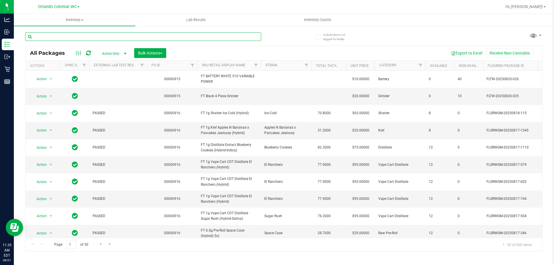
click at [94, 36] on input "text" at bounding box center [143, 36] width 236 height 9
paste input "SW 0.3g Vape Pen Distillate Revive (1:1 CBD:THC)"
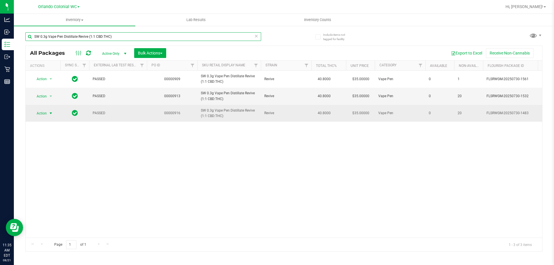
type input "SW 0.3g Vape Pen Distillate Revive (1:1 CBD:THC)"
click at [45, 115] on span "Action" at bounding box center [39, 113] width 16 height 8
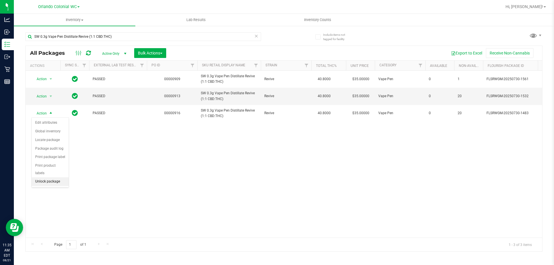
click at [58, 178] on li "Unlock package" at bounding box center [50, 182] width 37 height 9
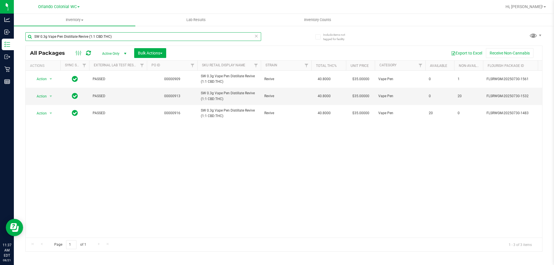
drag, startPoint x: 121, startPoint y: 37, endPoint x: 0, endPoint y: -4, distance: 127.7
click at [0, 0] on html "Analytics Inbound Inventory Outbound Retail Reports 11:37 AM EDT 08/21/2025 08/…" at bounding box center [277, 132] width 554 height 265
paste input "FD 3.5g Flower Greenhouse Rainbow Harbor (Hybrid-Indica"
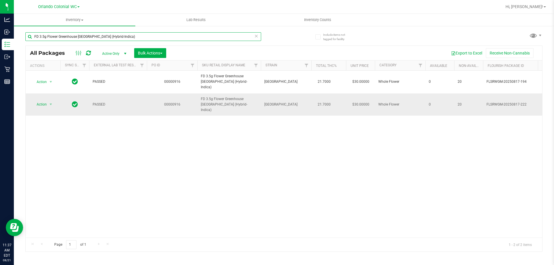
type input "FD 3.5g Flower Greenhouse Rainbow Harbor (Hybrid-Indica)"
click at [41, 100] on span "Action" at bounding box center [39, 104] width 16 height 8
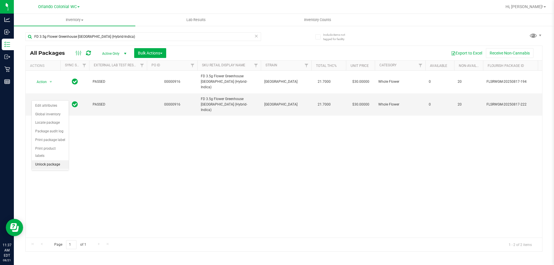
click at [51, 161] on li "Unlock package" at bounding box center [50, 165] width 37 height 9
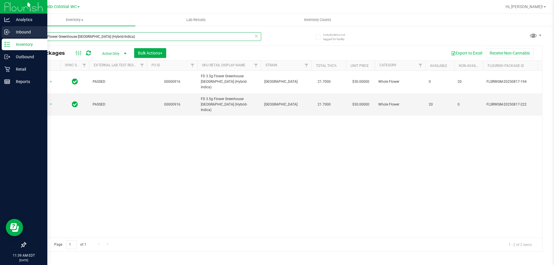
drag, startPoint x: 148, startPoint y: 36, endPoint x: 0, endPoint y: 37, distance: 148.1
click at [0, 37] on div "Analytics Inbound Inventory Outbound Retail Reports 11:39 AM EDT 08/21/2025 08/…" at bounding box center [277, 132] width 554 height 265
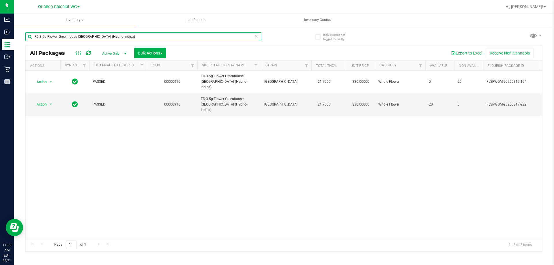
paste input "T 0.5g Pre-Roll Rainbow Harbor (Hybrid-Indica) 1ct"
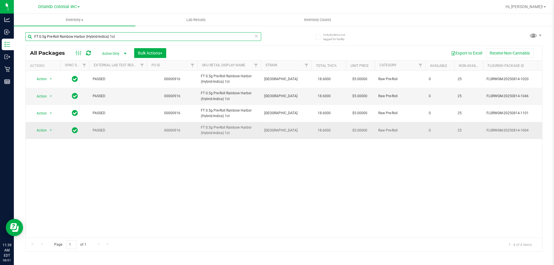
type input "FT 0.5g Pre-Roll Rainbow Harbor (Hybrid-Indica) 1ct"
click at [46, 133] on span "Action" at bounding box center [39, 130] width 16 height 8
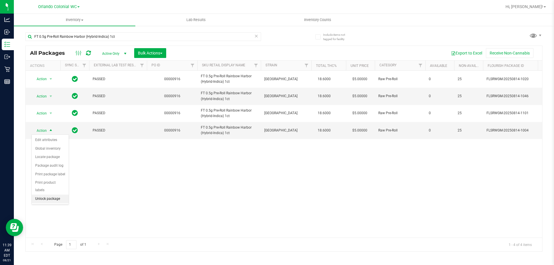
click at [48, 195] on li "Unlock package" at bounding box center [50, 199] width 37 height 9
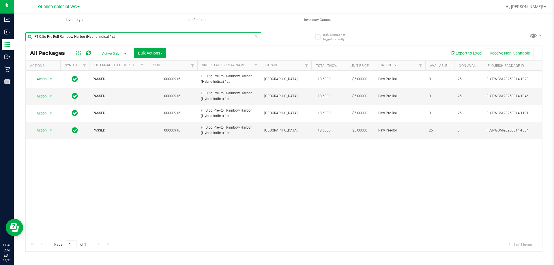
click at [100, 37] on input "FT 0.5g Pre-Roll Rainbow Harbor (Hybrid-Indica) 1ct" at bounding box center [143, 36] width 236 height 9
paste input "5"
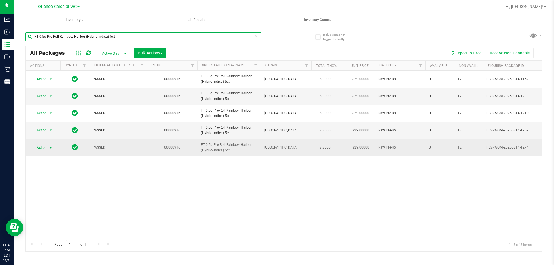
type input "FT 0.5g Pre-Roll Rainbow Harbor (Hybrid-Indica) 5ct"
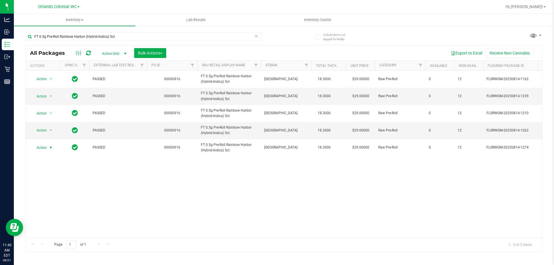
drag, startPoint x: 45, startPoint y: 150, endPoint x: 62, endPoint y: 170, distance: 26.8
click at [45, 150] on span "Action" at bounding box center [39, 148] width 16 height 8
click at [53, 212] on li "Unlock package" at bounding box center [50, 216] width 37 height 9
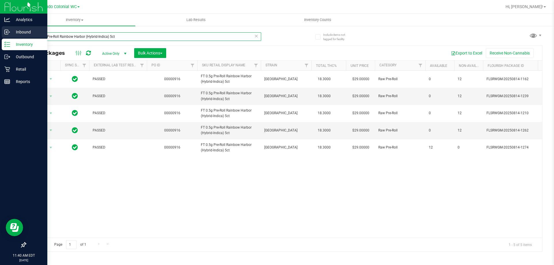
drag, startPoint x: 126, startPoint y: 37, endPoint x: 0, endPoint y: 30, distance: 125.8
click at [0, 31] on div "Analytics Inbound Inventory Outbound Retail Reports 11:40 AM EDT 08/21/2025 08/…" at bounding box center [277, 132] width 554 height 265
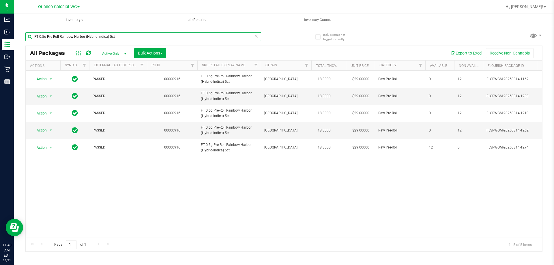
paste input "White Hot Guava 14 x Black Velvet (Hybrid) 1"
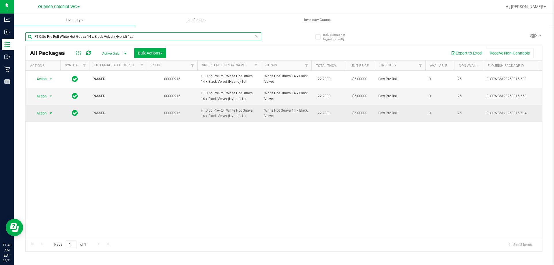
type input "FT 0.5g Pre-Roll White Hot Guava 14 x Black Velvet (Hybrid) 1ct"
click at [46, 111] on span "Action" at bounding box center [39, 113] width 16 height 8
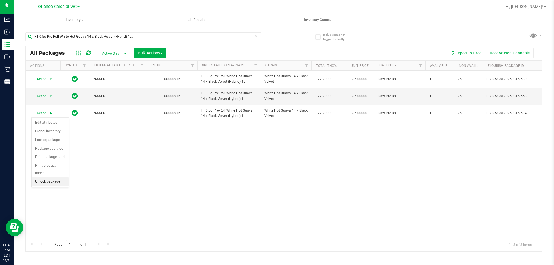
click at [52, 178] on li "Unlock package" at bounding box center [50, 182] width 37 height 9
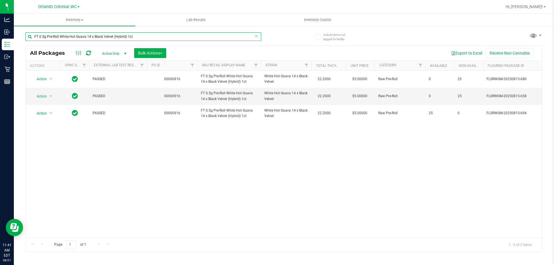
click at [111, 35] on input "FT 0.5g Pre-Roll White Hot Guava 14 x Black Velvet (Hybrid) 1ct" at bounding box center [143, 36] width 236 height 9
paste input "Vape Cart CDT Distillate Super Lemon Haze (Hybrid-Sativa)"
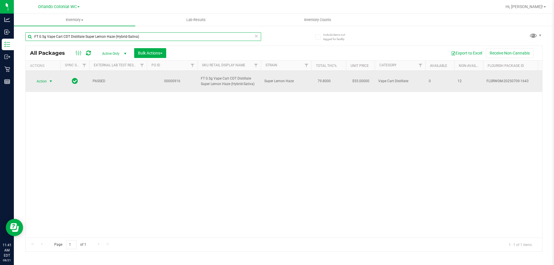
type input "FT 0.5g Vape Cart CDT Distillate Super Lemon Haze (Hybrid-Sativa)"
click at [44, 83] on span "Action" at bounding box center [39, 81] width 16 height 8
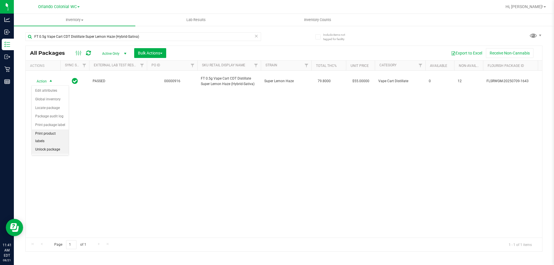
click at [51, 145] on li "Unlock package" at bounding box center [50, 149] width 37 height 9
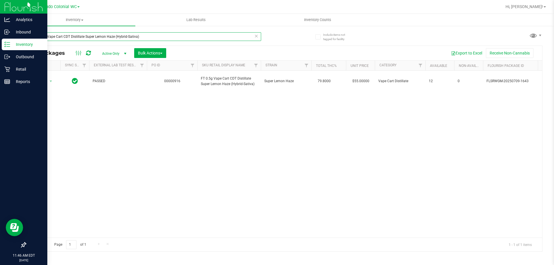
drag, startPoint x: 153, startPoint y: 38, endPoint x: 0, endPoint y: 2, distance: 157.2
click at [0, 3] on div "Analytics Inbound Inventory Outbound Retail Reports 11:46 AM EDT 08/21/2025 08/…" at bounding box center [277, 132] width 554 height 265
paste input "1g Distillate Extract Maui Wowie ("
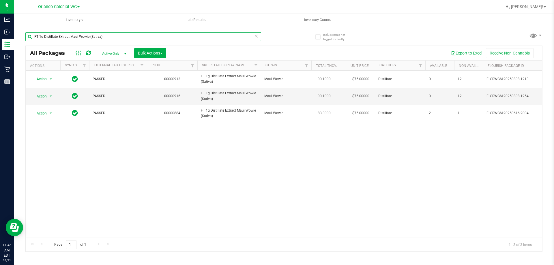
drag, startPoint x: 109, startPoint y: 38, endPoint x: 0, endPoint y: -7, distance: 118.1
click at [0, 0] on html "Analytics Inbound Inventory Outbound Retail Reports 11:46 AM EDT 08/21/2025 08/…" at bounding box center [277, 132] width 554 height 265
paste input "Kief Apples N Bananas x Pancakes Jealousy (Hybrid"
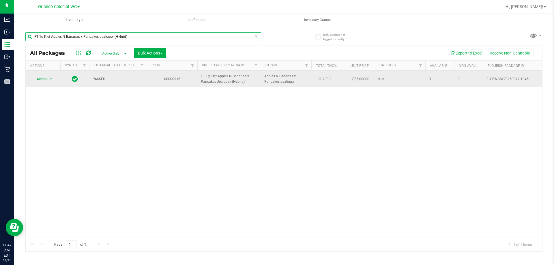
type input "FT 1g Kief Apples N Bananas x Pancakes Jealousy (Hybrid)"
click at [42, 76] on span "Action" at bounding box center [39, 79] width 16 height 8
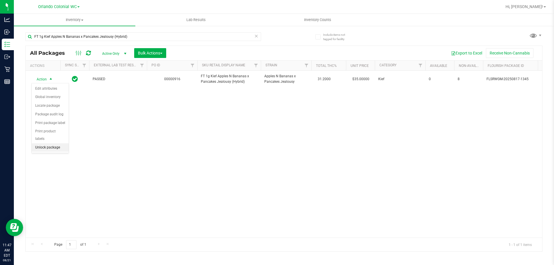
click at [54, 143] on li "Unlock package" at bounding box center [50, 147] width 37 height 9
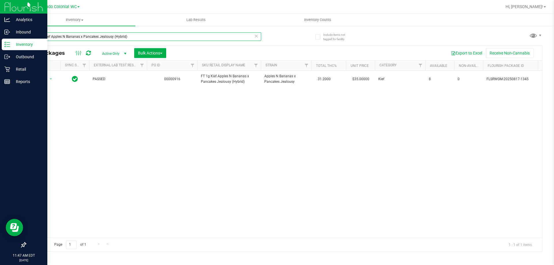
drag, startPoint x: 147, startPoint y: 38, endPoint x: 0, endPoint y: 5, distance: 150.5
click at [0, 5] on div "Analytics Inbound Inventory Outbound Retail Reports 11:47 AM EDT 08/21/2025 08/…" at bounding box center [277, 132] width 554 height 265
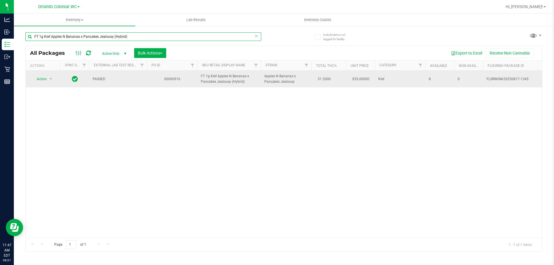
paste input "Fried Ice Cream"
type input "FT 1g Kief Fried Ice Cream (Hybrid)"
click at [44, 80] on span "Action" at bounding box center [39, 79] width 16 height 8
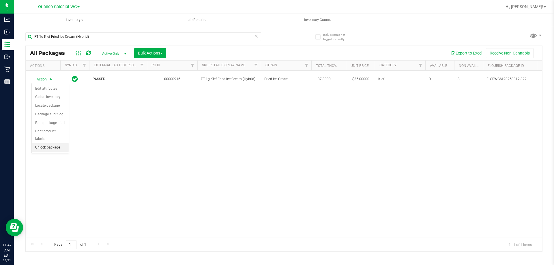
click at [53, 143] on li "Unlock package" at bounding box center [50, 147] width 37 height 9
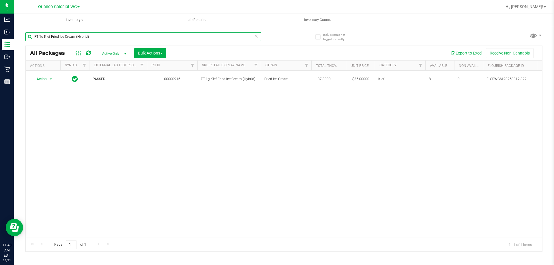
click at [87, 40] on input "FT 1g Kief Fried Ice Cream (Hybrid)" at bounding box center [143, 36] width 236 height 9
paste input "Shatter Ice Cold"
type input "FT 1g Shatter Ice Cold (Hybrid)"
click at [41, 77] on span "Action" at bounding box center [39, 79] width 16 height 8
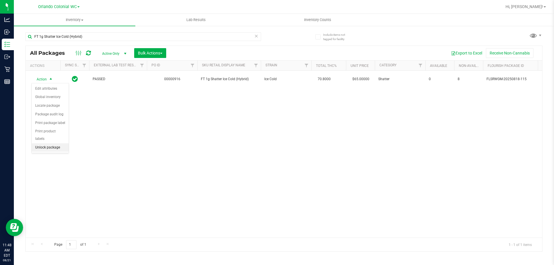
click at [50, 143] on li "Unlock package" at bounding box center [50, 147] width 37 height 9
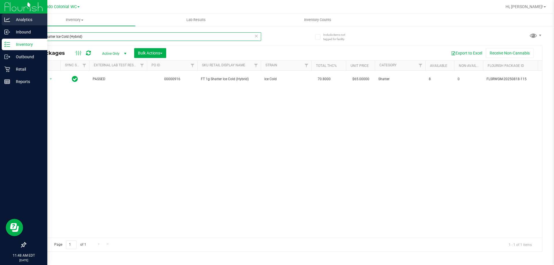
drag, startPoint x: 101, startPoint y: 39, endPoint x: 0, endPoint y: 19, distance: 102.7
click at [0, 20] on div "Analytics Inbound Inventory Outbound Retail Reports 11:48 AM EDT 08/21/2025 08/…" at bounding box center [277, 132] width 554 height 265
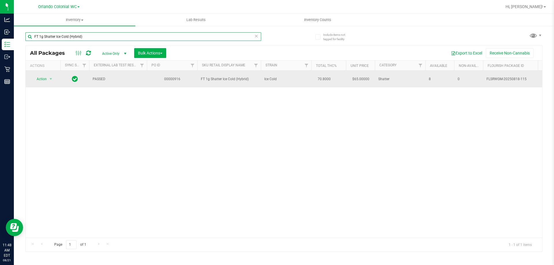
paste input "oft Wax Melon Collie (Hybrid-Sativa"
type input "FT 1g Soft Wax Melon Collie (Hybrid-Sativa)"
click at [47, 78] on span "select" at bounding box center [50, 79] width 7 height 8
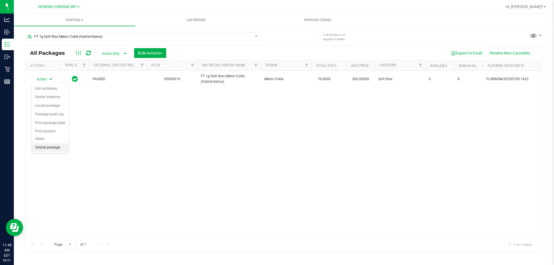
click at [64, 143] on li "Unlock package" at bounding box center [50, 147] width 37 height 9
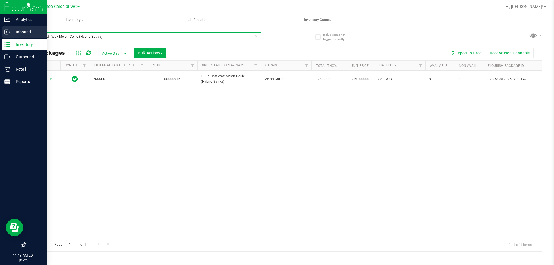
drag, startPoint x: 128, startPoint y: 34, endPoint x: 0, endPoint y: 28, distance: 128.1
click at [0, 28] on div "Analytics Inbound Inventory Outbound Retail Reports 11:49 AM EDT 08/21/2025 08/…" at bounding box center [277, 132] width 554 height 265
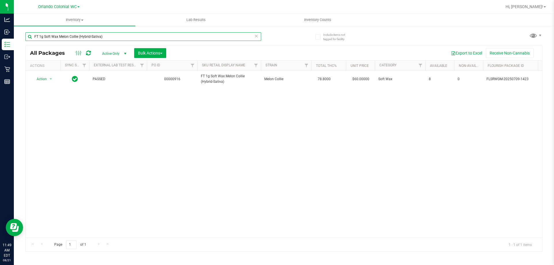
paste input "Vape Cart CDT Distillate Apples N Bananas x Pancakes Jealousy (Hybrid"
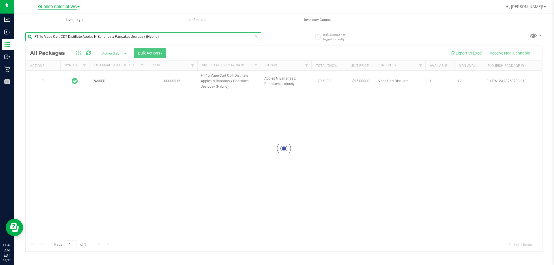
type input "FT 1g Vape Cart CDT Distillate Apples N Bananas x Pancakes Jealousy (Hybrid)"
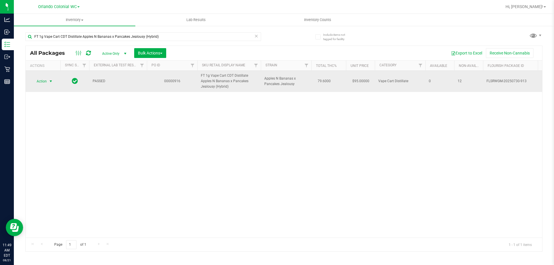
click at [46, 82] on span "Action" at bounding box center [39, 81] width 16 height 8
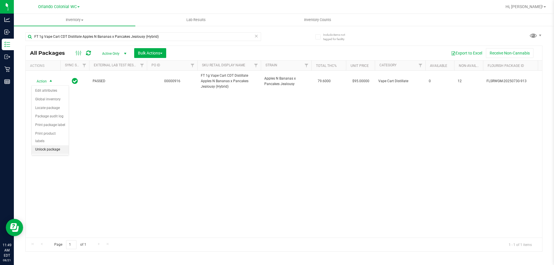
click at [56, 145] on li "Unlock package" at bounding box center [50, 149] width 37 height 9
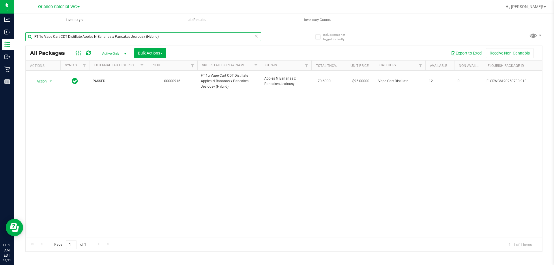
click at [104, 32] on input "FT 1g Vape Cart CDT Distillate Apples N Bananas x Pancakes Jealousy (Hybrid)" at bounding box center [143, 36] width 236 height 9
paste input "FT 1g Vape Cart CDT Distillate Bosscotti (Indica)"
paste input "Bosscotti (Indica"
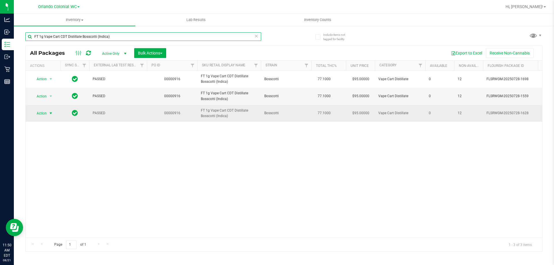
type input "FT 1g Vape Cart CDT Distillate Bosscotti (Indica)"
click at [45, 115] on span "Action" at bounding box center [39, 113] width 16 height 8
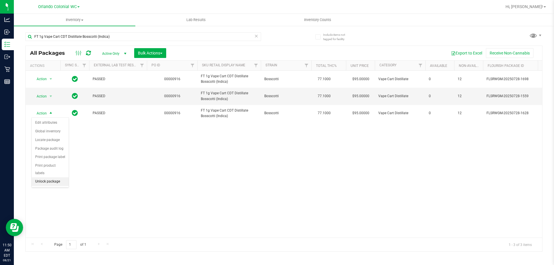
click at [47, 178] on li "Unlock package" at bounding box center [50, 182] width 37 height 9
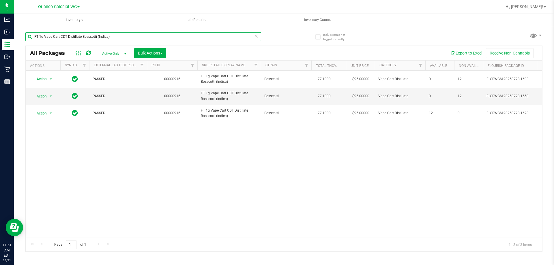
click at [101, 37] on input "FT 1g Vape Cart CDT Distillate Bosscotti (Indica)" at bounding box center [143, 36] width 236 height 9
paste input "Colliejuana (Hybrid"
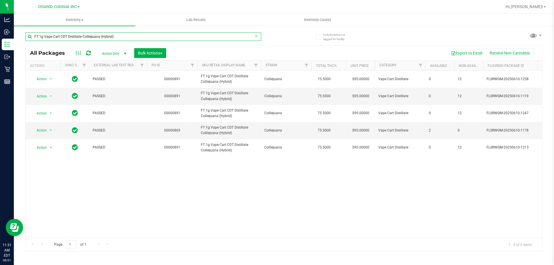
paste input "El Ranchero"
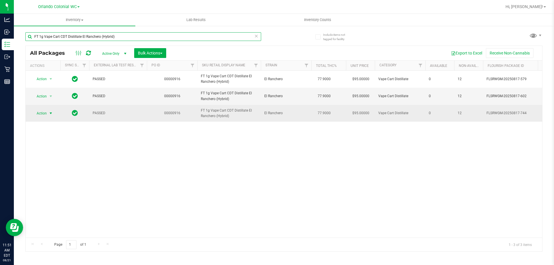
type input "FT 1g Vape Cart CDT Distillate El Ranchero (Hybrid)"
click at [49, 116] on span "select" at bounding box center [50, 113] width 5 height 5
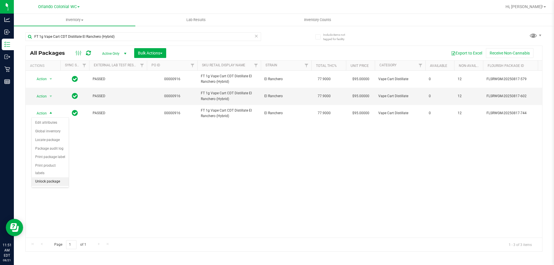
click at [52, 178] on li "Unlock package" at bounding box center [50, 182] width 37 height 9
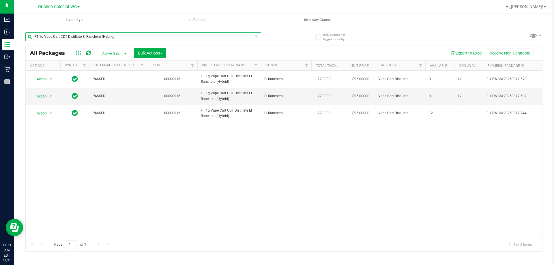
click at [101, 35] on input "FT 1g Vape Cart CDT Distillate El Ranchero (Hybrid)" at bounding box center [143, 36] width 236 height 9
paste input "Sugar Rush (Hybrid-Sativa"
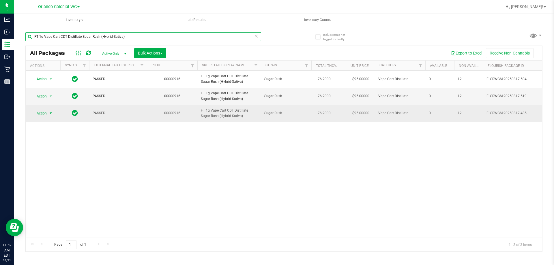
type input "FT 1g Vape Cart CDT Distillate Sugar Rush (Hybrid-Sativa)"
click at [47, 120] on td "Action Action Edit attributes Global inventory Locate package Package audit log…" at bounding box center [43, 113] width 35 height 17
click at [51, 116] on span "select" at bounding box center [50, 113] width 5 height 5
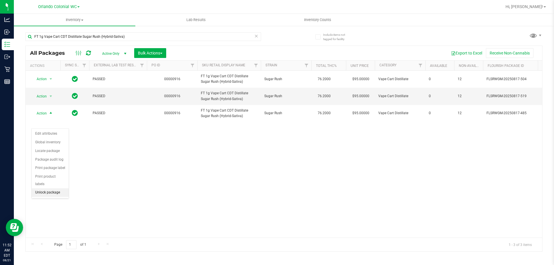
click at [45, 189] on li "Unlock package" at bounding box center [50, 193] width 37 height 9
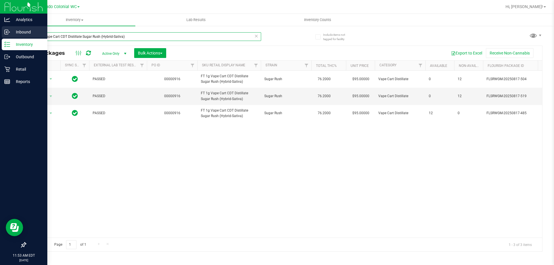
drag, startPoint x: 138, startPoint y: 40, endPoint x: 0, endPoint y: 27, distance: 138.3
click at [0, 27] on div "Analytics Inbound Inventory Outbound Retail Reports 11:53 AM EDT 08/21/2025 08/…" at bounding box center [277, 132] width 554 height 265
paste input "3.5g Cannabis Flower Dulce De Fresa (Hybrid"
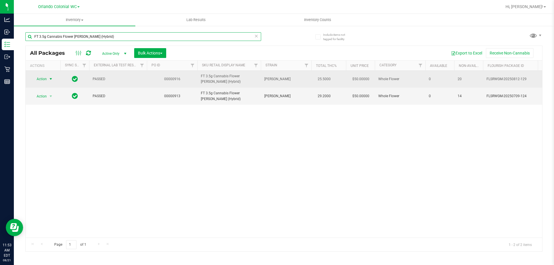
type input "FT 3.5g Cannabis Flower [PERSON_NAME] (Hybrid)"
click at [42, 78] on span "Action" at bounding box center [39, 79] width 16 height 8
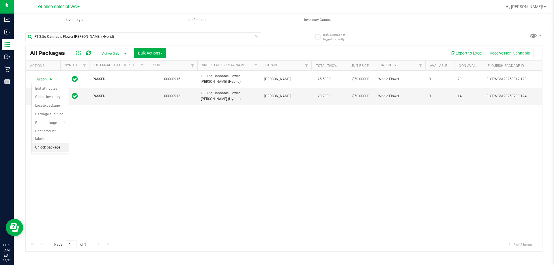
click at [54, 143] on li "Unlock package" at bounding box center [50, 147] width 37 height 9
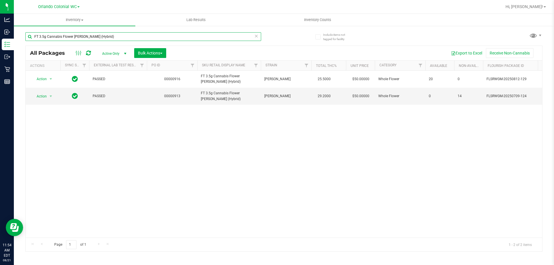
click at [101, 38] on input "FT 3.5g Cannabis Flower [PERSON_NAME] (Hybrid)" at bounding box center [143, 36] width 236 height 9
paste input "Fried Ice Cream"
type input "FT 3.5g Cannabis Flower Fried Ice Cream (Hybrid)"
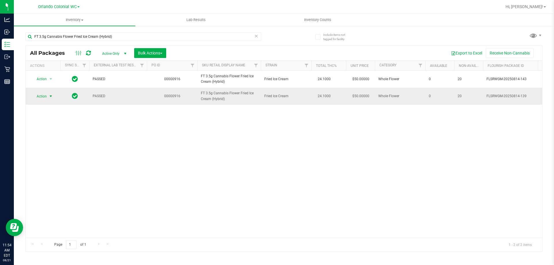
click at [46, 98] on span "Action" at bounding box center [39, 96] width 16 height 8
click at [52, 162] on ul "Edit attributes Global inventory Locate package Package audit log Print package…" at bounding box center [50, 136] width 37 height 68
click at [62, 161] on li "Unlock package" at bounding box center [50, 165] width 37 height 9
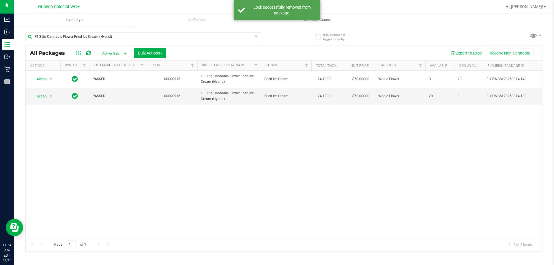
click at [100, 47] on div "All Packages Active Only Active Only Lab Samples Locked All External Internal B…" at bounding box center [284, 53] width 517 height 14
click at [107, 42] on div "FT 3.5g Cannabis Flower Fried Ice Cream (Hybrid)" at bounding box center [143, 38] width 236 height 13
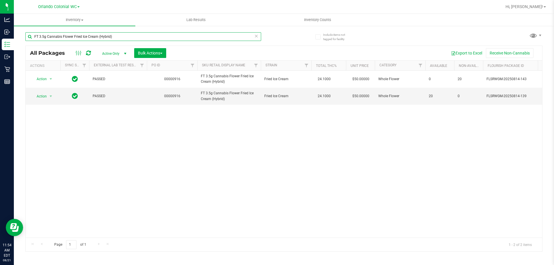
click at [108, 38] on input "FT 3.5g Cannabis Flower Fried Ice Cream (Hybrid)" at bounding box center [143, 36] width 236 height 9
paste input "Gaspar's Grapes"
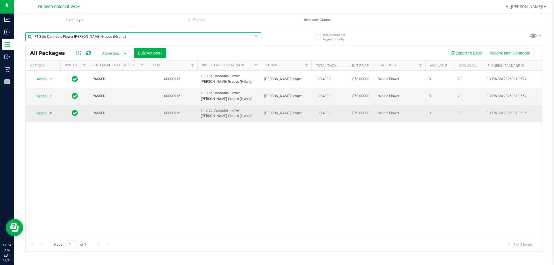
type input "FT 3.5g Cannabis Flower Gaspar's Grapes (Hybrid)"
click at [32, 113] on span "Action" at bounding box center [39, 113] width 16 height 8
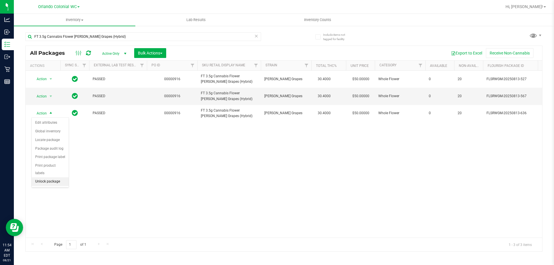
click at [54, 178] on li "Unlock package" at bounding box center [50, 182] width 37 height 9
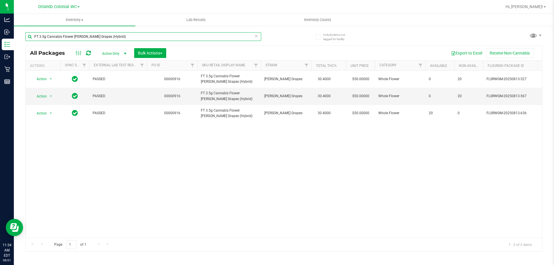
click at [106, 34] on input "FT 3.5g Cannabis Flower Gaspar's Grapes (Hybrid)" at bounding box center [143, 36] width 236 height 9
paste input "eorgia Runtz"
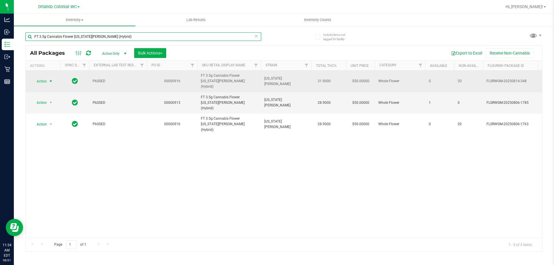
type input "FT 3.5g Cannabis Flower Georgia Runtz (Hybrid)"
click at [50, 79] on span "select" at bounding box center [50, 81] width 5 height 5
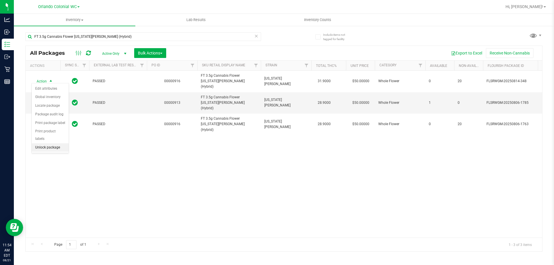
click at [56, 143] on li "Unlock package" at bounding box center [50, 147] width 37 height 9
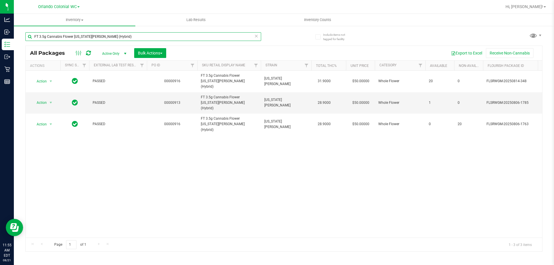
click at [98, 36] on input "FT 3.5g Cannabis Flower Georgia Runtz (Hybrid)" at bounding box center [143, 36] width 236 height 9
paste input "Jelly Sea"
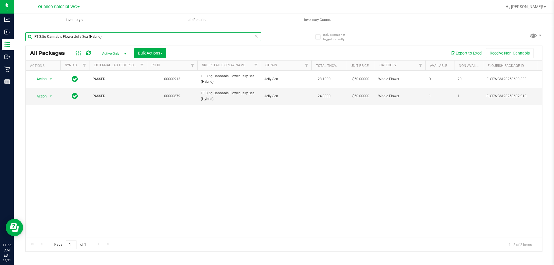
paste input "Lunar Smash"
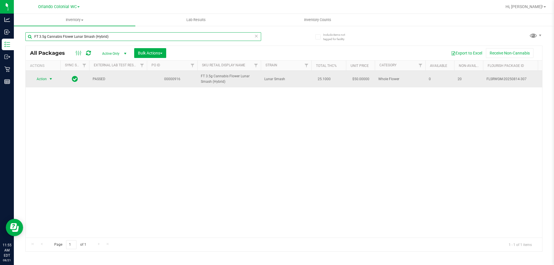
type input "FT 3.5g Cannabis Flower Lunar Smash (Hybrid)"
click at [50, 80] on span "select" at bounding box center [50, 79] width 5 height 5
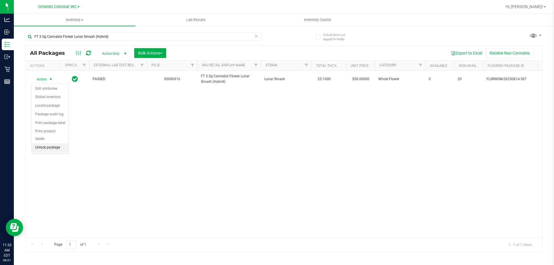
click at [60, 143] on li "Unlock package" at bounding box center [50, 147] width 37 height 9
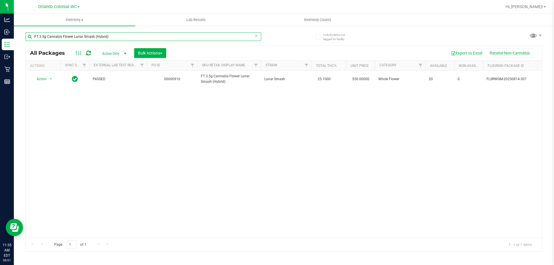
click at [106, 37] on input "FT 3.5g Cannabis Flower Lunar Smash (Hybrid)" at bounding box center [143, 36] width 236 height 9
paste input "Mauve Mochi"
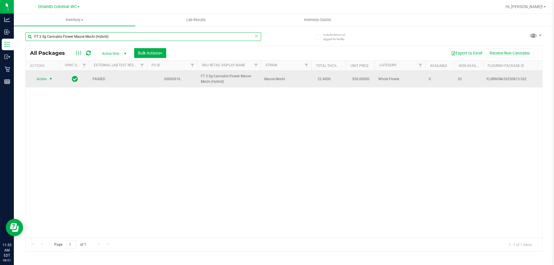
type input "FT 3.5g Cannabis Flower Mauve Mochi (Hybrid)"
click at [46, 81] on span "Action" at bounding box center [39, 79] width 16 height 8
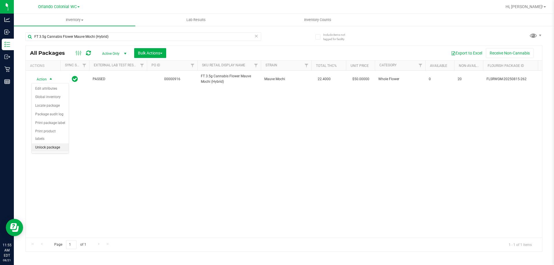
click at [55, 143] on li "Unlock package" at bounding box center [50, 147] width 37 height 9
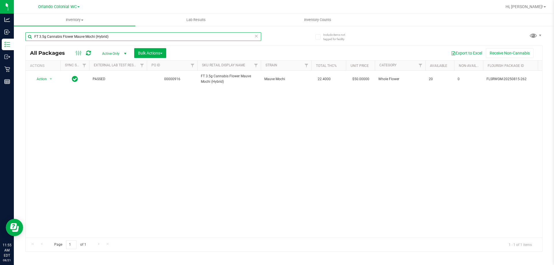
click at [114, 36] on input "FT 3.5g Cannabis Flower Mauve Mochi (Hybrid)" at bounding box center [143, 36] width 236 height 9
paste input "PB & Smelly"
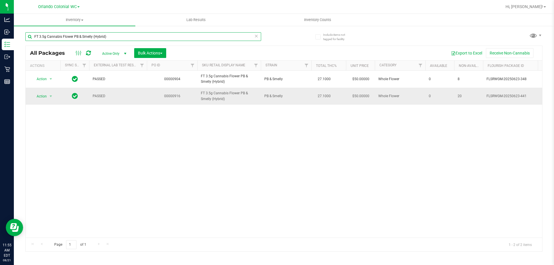
type input "FT 3.5g Cannabis Flower PB & Smelly (Hybrid)"
click at [48, 97] on span "select" at bounding box center [50, 96] width 7 height 8
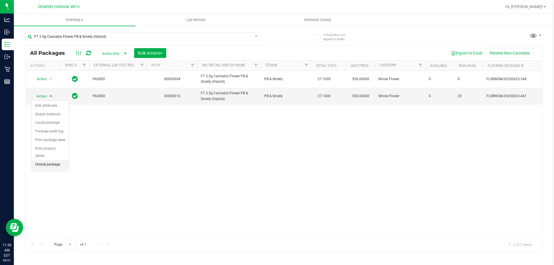
click at [55, 161] on li "Unlock package" at bounding box center [50, 165] width 37 height 9
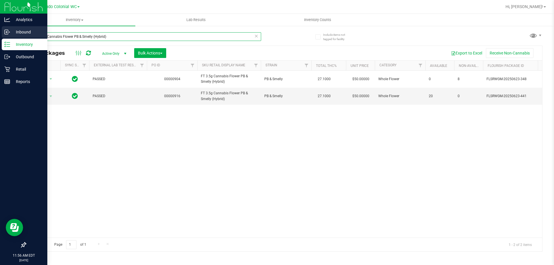
drag, startPoint x: 119, startPoint y: 33, endPoint x: 0, endPoint y: 36, distance: 119.0
click at [0, 36] on div "Analytics Inbound Inventory Outbound Retail Reports 11:56 AM EDT 08/21/2025 08/…" at bounding box center [277, 132] width 554 height 265
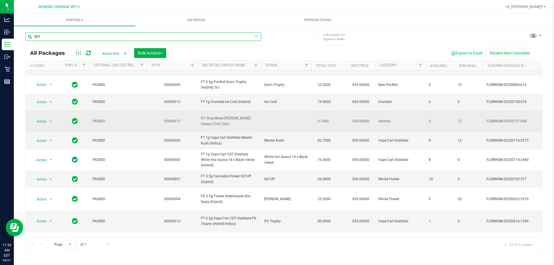
scroll to position [61, 0]
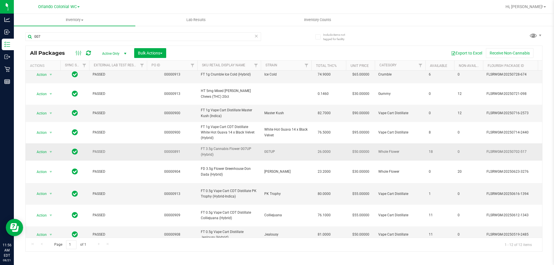
click at [240, 146] on span "FT 3.5g Cannabis Flower 007UP (Hybrid)" at bounding box center [229, 151] width 57 height 11
copy tr "FT 3.5g Cannabis Flower 007UP (Hybrid)"
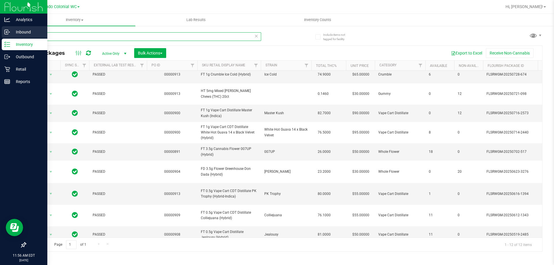
drag, startPoint x: 74, startPoint y: 33, endPoint x: 0, endPoint y: 33, distance: 73.9
click at [0, 33] on div "Analytics Inbound Inventory Outbound Retail Reports 11:56 AM EDT 08/21/2025 08/…" at bounding box center [277, 132] width 554 height 265
paste input "FT 3.5g Cannabis Flower 007UP (Hybrid)"
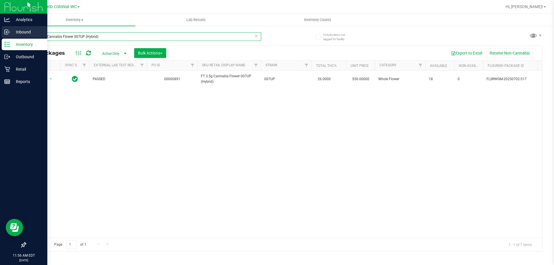
drag, startPoint x: 117, startPoint y: 35, endPoint x: 0, endPoint y: 35, distance: 116.6
click at [0, 35] on div "Analytics Inbound Inventory Outbound Retail Reports 11:56 AM EDT 08/21/2025 08/…" at bounding box center [277, 132] width 554 height 265
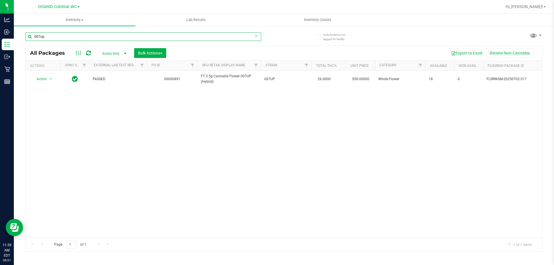
paste input "SW 10mg Theragels Dream (1:9 CBD:THC) 40ct"
type input "SW 10mg Theragels Dream (1:9 CBD:THC) 40ct"
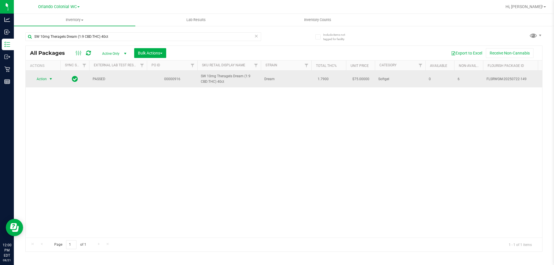
click at [46, 77] on span "Action" at bounding box center [39, 79] width 16 height 8
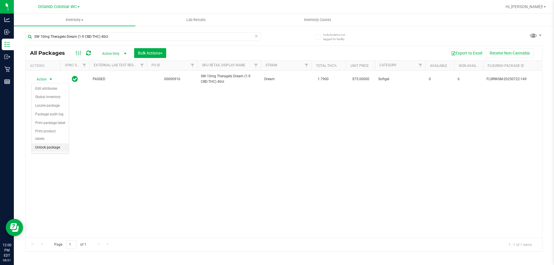
click at [46, 143] on li "Unlock package" at bounding box center [50, 147] width 37 height 9
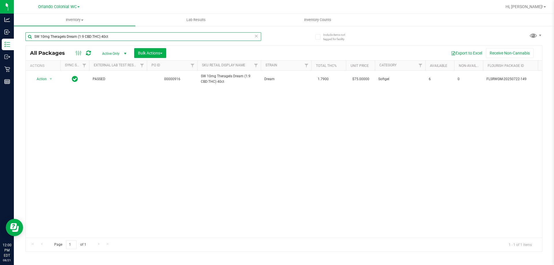
click at [96, 33] on input "SW 10mg Theragels Dream (1:9 CBD:THC) 40ct" at bounding box center [143, 36] width 236 height 9
click at [96, 34] on input "SW 10mg Theragels Dream (1:9 CBD:THC) 40ct" at bounding box center [143, 36] width 236 height 9
paste input "20mg Patch Relief (1:9 CBD:THC)"
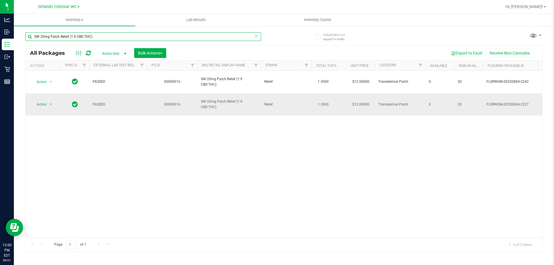
type input "SW 20mg Patch Relief (1:9 CBD:THC)"
click at [50, 94] on td "Action Action Edit attributes Global inventory Locate package Package audit log…" at bounding box center [43, 105] width 35 height 23
click at [48, 100] on span "select" at bounding box center [50, 104] width 7 height 8
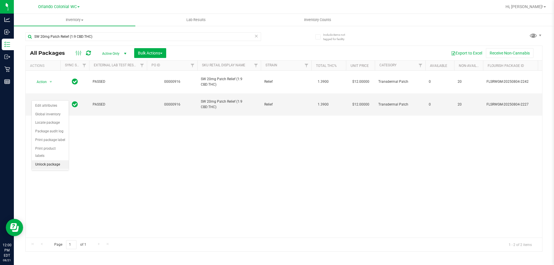
click at [54, 161] on li "Unlock package" at bounding box center [50, 165] width 37 height 9
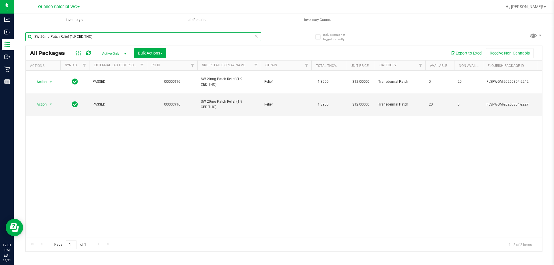
click at [105, 38] on input "SW 20mg Patch Relief (1:9 CBD:THC)" at bounding box center [143, 36] width 236 height 9
paste input "5mg Orange Lozenge Calm (12.5:1 CBD:THC) 20ct"
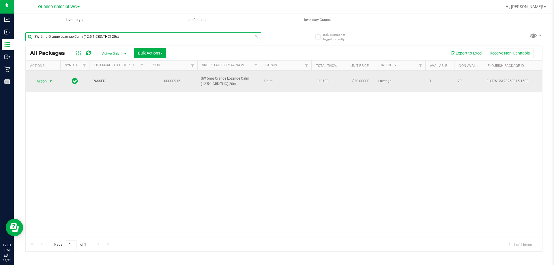
type input "SW 5mg Orange Lozenge Calm (12.5:1 CBD:THC) 20ct"
click at [40, 84] on span "Action" at bounding box center [39, 81] width 16 height 8
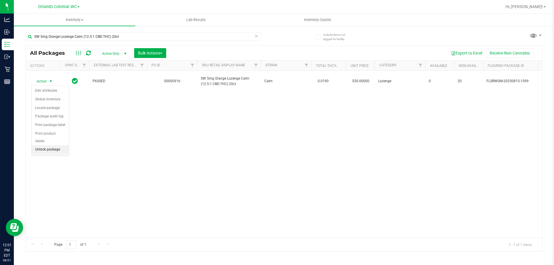
drag, startPoint x: 47, startPoint y: 141, endPoint x: 46, endPoint y: 145, distance: 3.7
click at [47, 145] on li "Unlock package" at bounding box center [50, 149] width 37 height 9
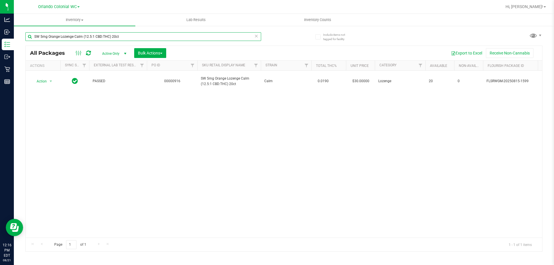
click at [89, 37] on input "SW 5mg Orange Lozenge Calm (12.5:1 CBD:THC) 20ct" at bounding box center [143, 36] width 236 height 9
paste input "W-AUG25GRZ01-0809"
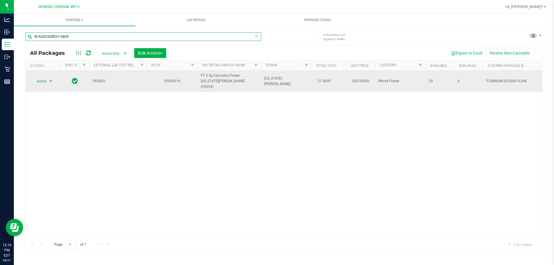
type input "W-AUG25GRZ01-0809"
click at [46, 78] on span "Action" at bounding box center [39, 81] width 16 height 8
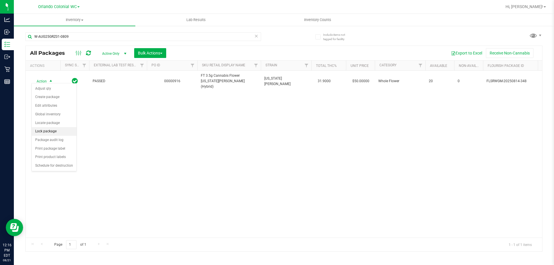
click at [61, 128] on li "Lock package" at bounding box center [54, 131] width 45 height 9
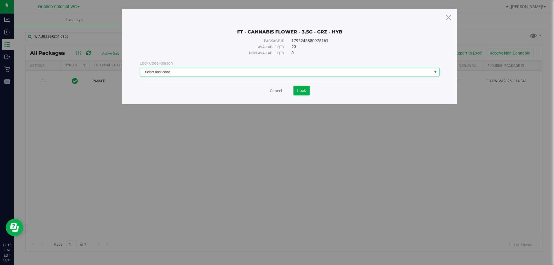
click at [209, 69] on span "Select lock code" at bounding box center [286, 72] width 292 height 8
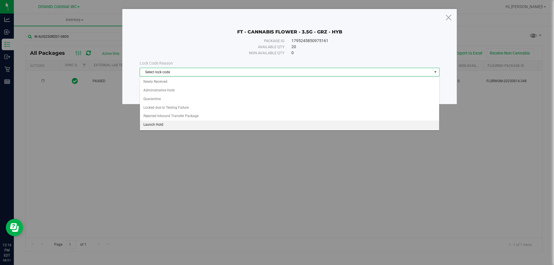
click at [176, 122] on li "Launch Hold" at bounding box center [289, 125] width 299 height 9
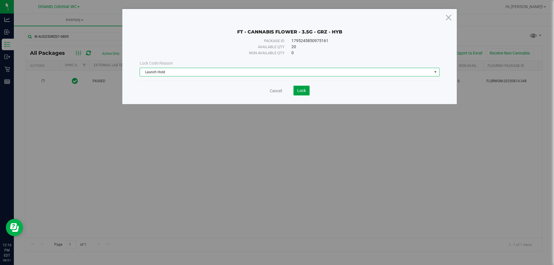
click at [303, 94] on button "Lock" at bounding box center [302, 91] width 16 height 10
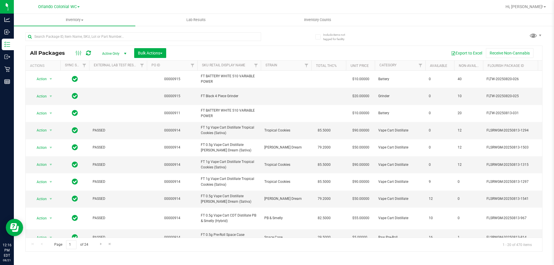
click at [121, 29] on div at bounding box center [154, 36] width 259 height 18
click at [133, 36] on input "text" at bounding box center [143, 36] width 236 height 9
paste input "W-JUN25PBS02-0616"
type input "W-JUN25PBS02-0616"
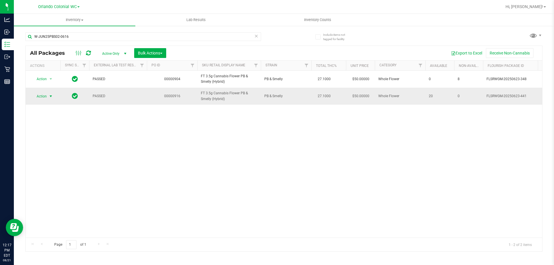
click at [43, 97] on span "Action" at bounding box center [39, 96] width 16 height 8
click at [58, 149] on li "Lock package" at bounding box center [54, 149] width 45 height 9
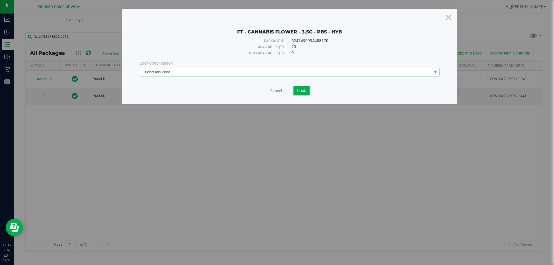
drag, startPoint x: 185, startPoint y: 74, endPoint x: 177, endPoint y: 70, distance: 9.2
click at [181, 71] on span "Select lock code" at bounding box center [286, 72] width 292 height 8
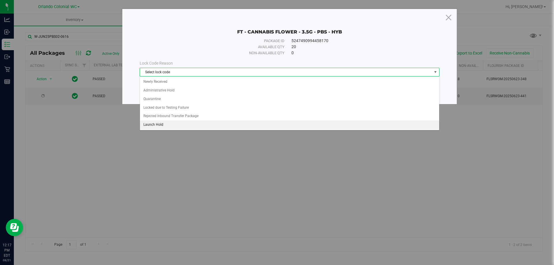
click at [179, 123] on li "Launch Hold" at bounding box center [289, 125] width 299 height 9
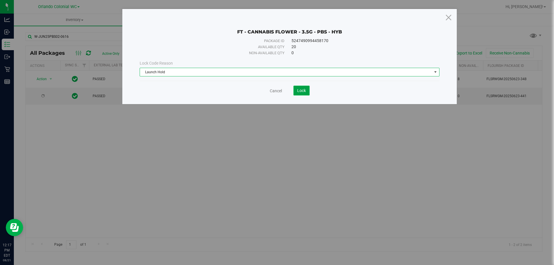
click at [301, 92] on span "Lock" at bounding box center [301, 90] width 9 height 5
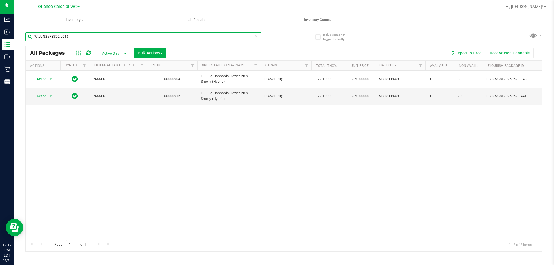
click at [134, 40] on input "W-JUN25PBS02-0616" at bounding box center [143, 36] width 236 height 9
paste input "APR25FIC02-0514"
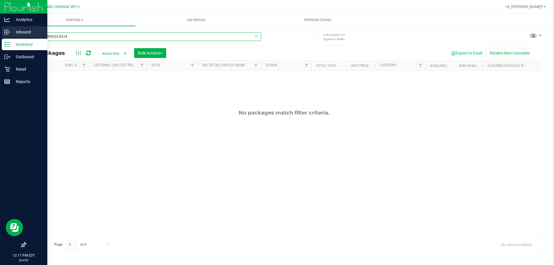
drag, startPoint x: 112, startPoint y: 38, endPoint x: 0, endPoint y: 37, distance: 112.3
click at [0, 38] on div "Analytics Inbound Inventory Outbound Retail Reports 12:17 PM EDT [DATE] 08/21 O…" at bounding box center [277, 132] width 554 height 265
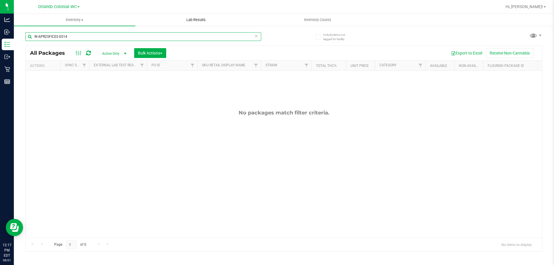
paste input "JUN25DDF02-0702"
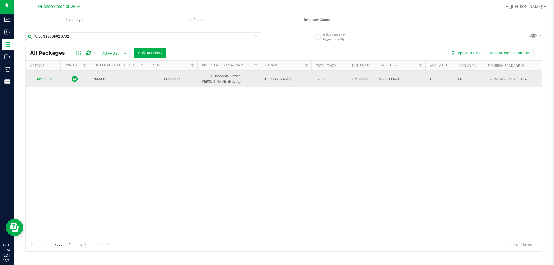
click at [221, 78] on span "FT 3.5g Cannabis Flower [PERSON_NAME] (Hybrid)" at bounding box center [229, 79] width 57 height 11
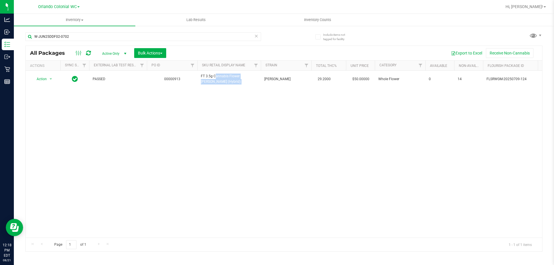
copy tr "FT 3.5g Cannabis Flower [PERSON_NAME] (Hybrid)"
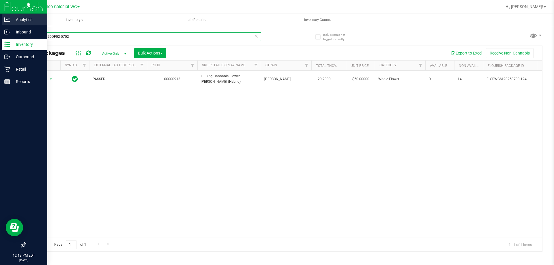
drag, startPoint x: 95, startPoint y: 36, endPoint x: 20, endPoint y: 25, distance: 76.3
click at [0, 30] on div "Analytics Inbound Inventory Outbound Retail Reports 12:18 PM EDT [DATE] 08/21 O…" at bounding box center [277, 132] width 554 height 265
paste input "FT 3.5g Cannabis Flower [PERSON_NAME] (Hybrid)"
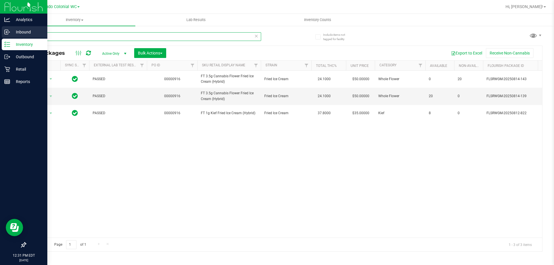
drag, startPoint x: 67, startPoint y: 36, endPoint x: 30, endPoint y: 29, distance: 37.5
click at [0, 31] on div "Analytics Inbound Inventory Outbound Retail Reports 12:31 PM EDT [DATE] 08/21 O…" at bounding box center [277, 132] width 554 height 265
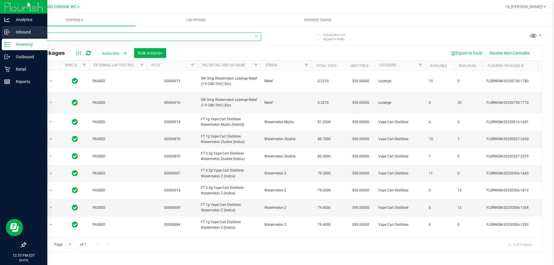
drag, startPoint x: 64, startPoint y: 37, endPoint x: 31, endPoint y: 30, distance: 33.7
click at [12, 35] on div "Analytics Inbound Inventory Outbound Retail Reports 12:33 PM EDT [DATE] 08/21 O…" at bounding box center [277, 132] width 554 height 265
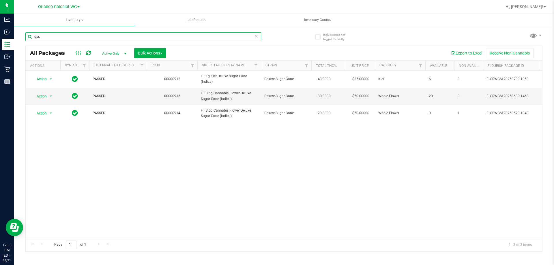
type input "dsc"
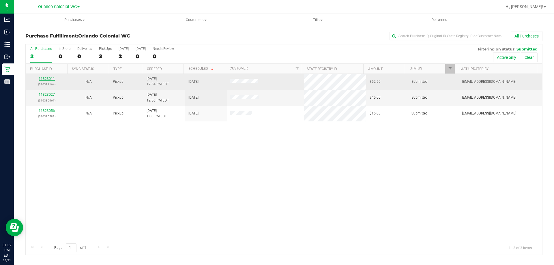
click at [42, 81] on link "11823011" at bounding box center [47, 79] width 16 height 4
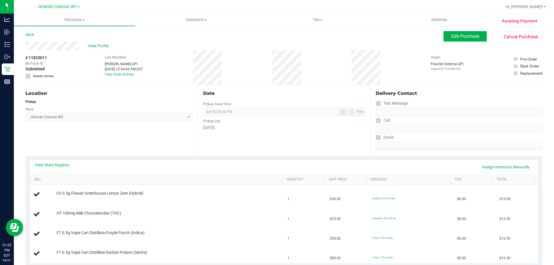
click at [30, 37] on div "Back" at bounding box center [29, 34] width 9 height 7
click at [32, 33] on link "Back" at bounding box center [29, 35] width 9 height 4
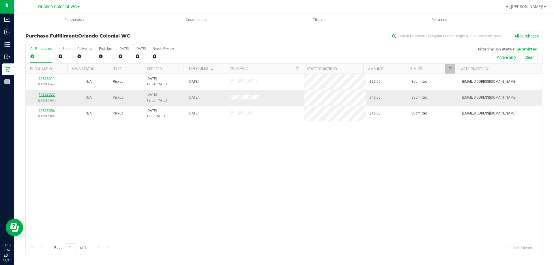
click at [47, 96] on link "11823027" at bounding box center [47, 95] width 16 height 4
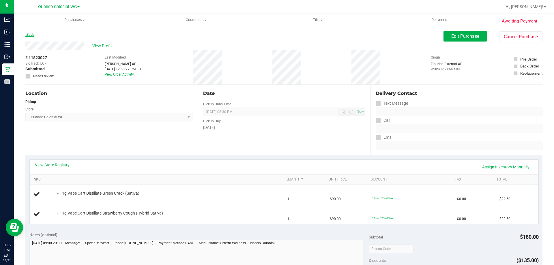
click at [31, 35] on link "Back" at bounding box center [29, 35] width 9 height 4
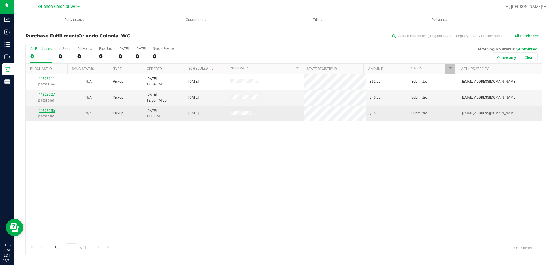
click at [49, 111] on link "11823056" at bounding box center [47, 111] width 16 height 4
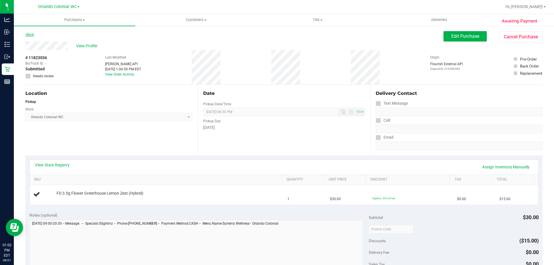
click at [30, 34] on link "Back" at bounding box center [29, 35] width 9 height 4
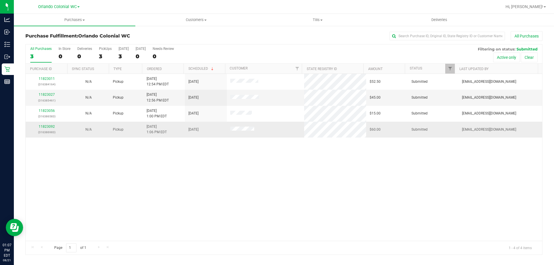
click at [46, 130] on p "(316386983)" at bounding box center [46, 132] width 35 height 5
click at [46, 128] on link "11823092" at bounding box center [47, 127] width 16 height 4
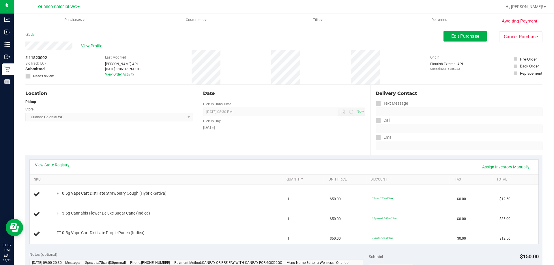
click at [32, 40] on div "Back Edit Purchase Cancel Purchase" at bounding box center [283, 36] width 517 height 10
click at [31, 37] on div "Back" at bounding box center [29, 34] width 9 height 7
click at [32, 31] on div "Awaiting Payment Back Edit Purchase Cancel Purchase View Profile # 11823092 Bio…" at bounding box center [284, 261] width 540 height 472
click at [32, 34] on link "Back" at bounding box center [29, 35] width 9 height 4
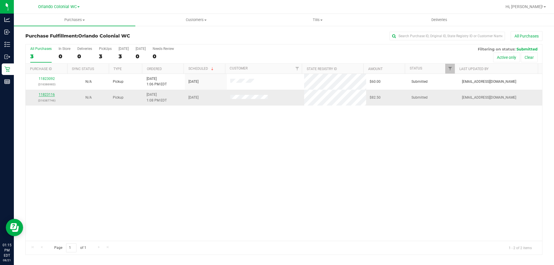
click at [42, 95] on link "11823116" at bounding box center [47, 95] width 16 height 4
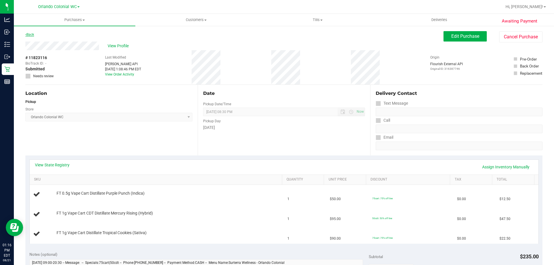
click at [31, 35] on link "Back" at bounding box center [29, 35] width 9 height 4
